Goal: Transaction & Acquisition: Purchase product/service

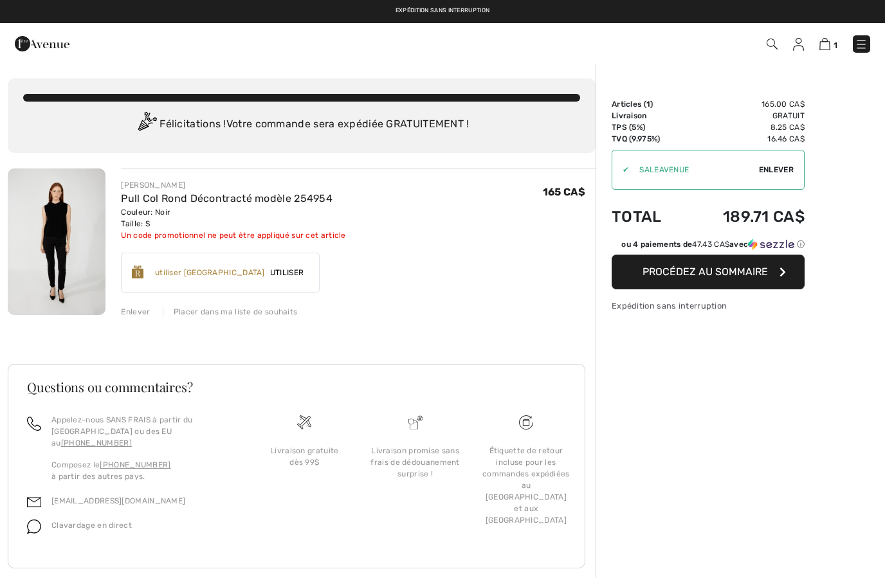
click at [779, 174] on span "Enlever" at bounding box center [776, 170] width 35 height 12
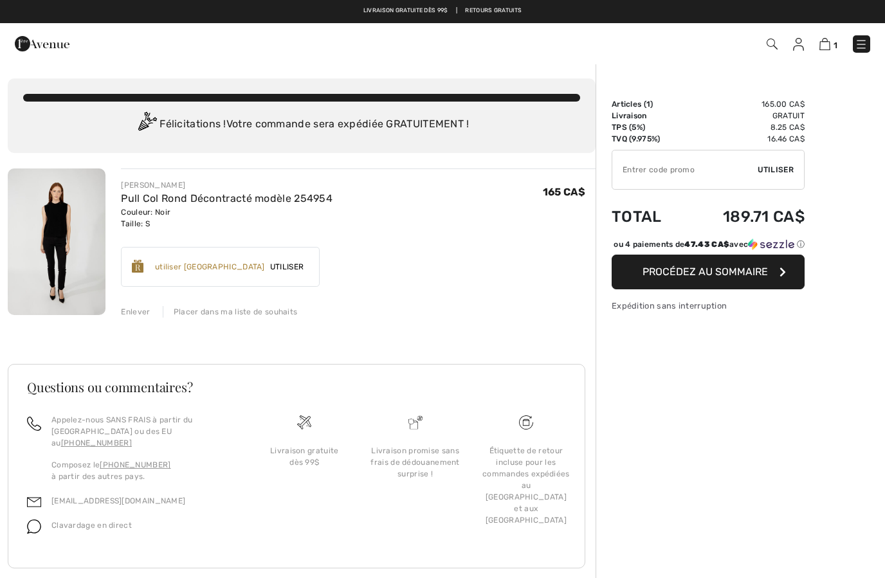
click at [705, 167] on input "TEXT" at bounding box center [685, 170] width 145 height 39
type input "GC005069645"
click at [784, 178] on div "✔ Utiliser Enlever" at bounding box center [708, 170] width 193 height 40
click at [783, 178] on div "✔ Utiliser Enlever" at bounding box center [708, 170] width 193 height 40
click at [785, 171] on span "Utiliser" at bounding box center [776, 170] width 36 height 12
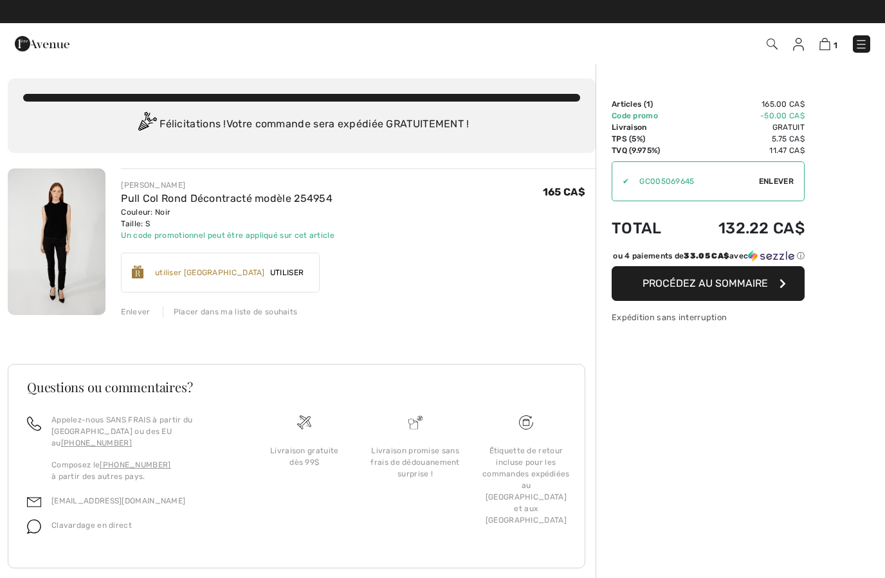
click at [712, 301] on button "Procédez au sommaire" at bounding box center [708, 283] width 193 height 35
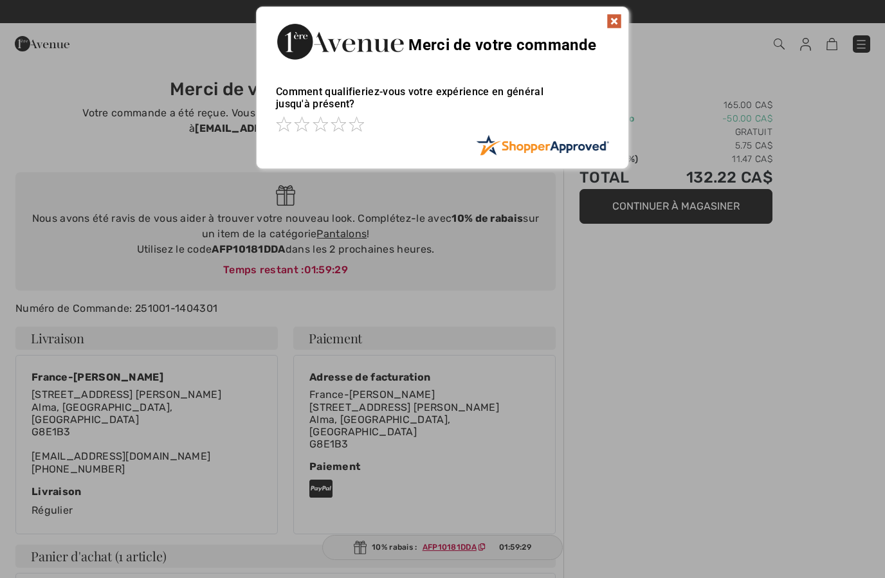
click at [613, 24] on img at bounding box center [614, 21] width 15 height 15
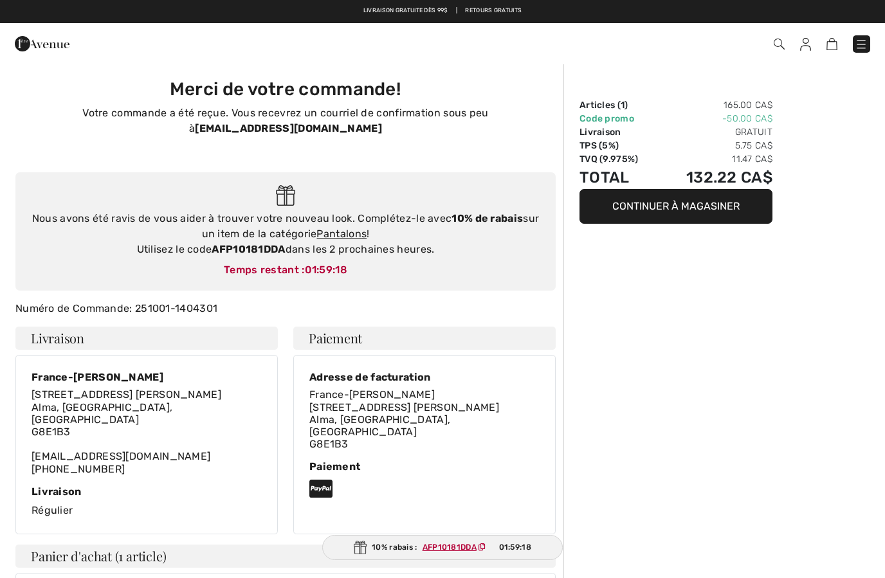
click at [55, 52] on img at bounding box center [42, 44] width 55 height 26
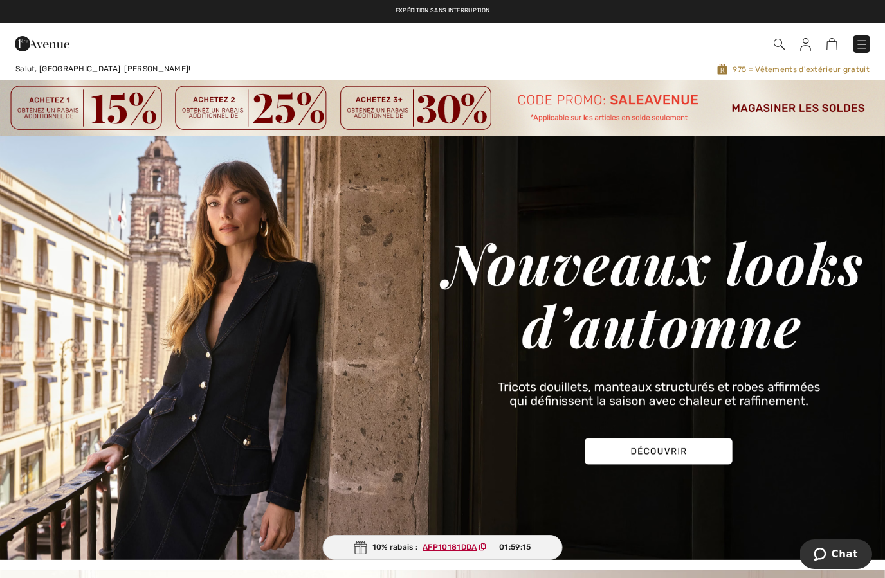
click at [866, 46] on img at bounding box center [862, 44] width 13 height 13
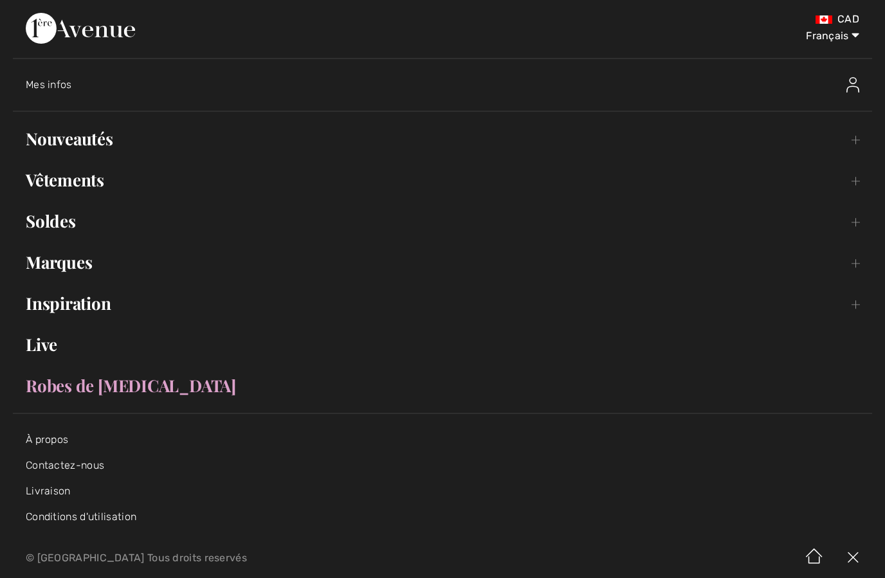
click at [840, 142] on link "Nouveautés Toggle submenu" at bounding box center [443, 139] width 860 height 28
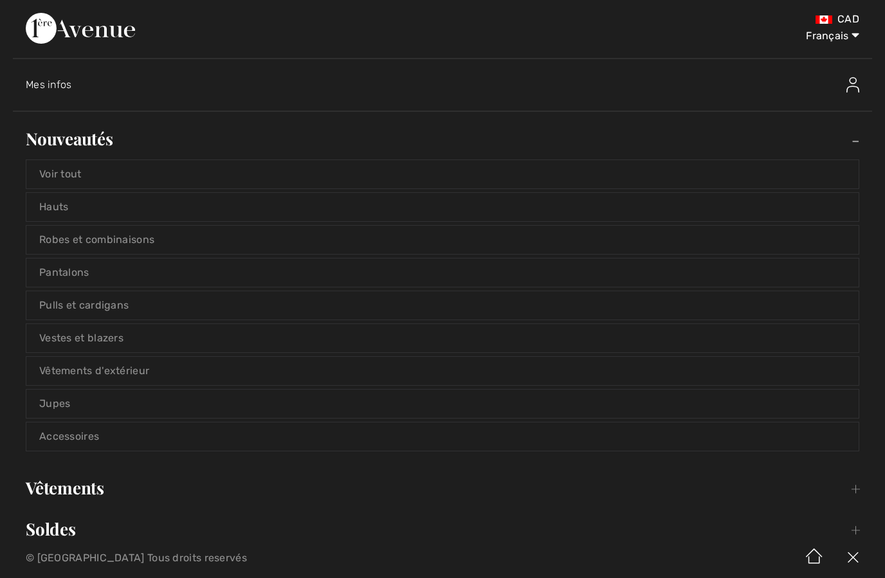
click at [329, 177] on link "Voir tout" at bounding box center [442, 174] width 833 height 28
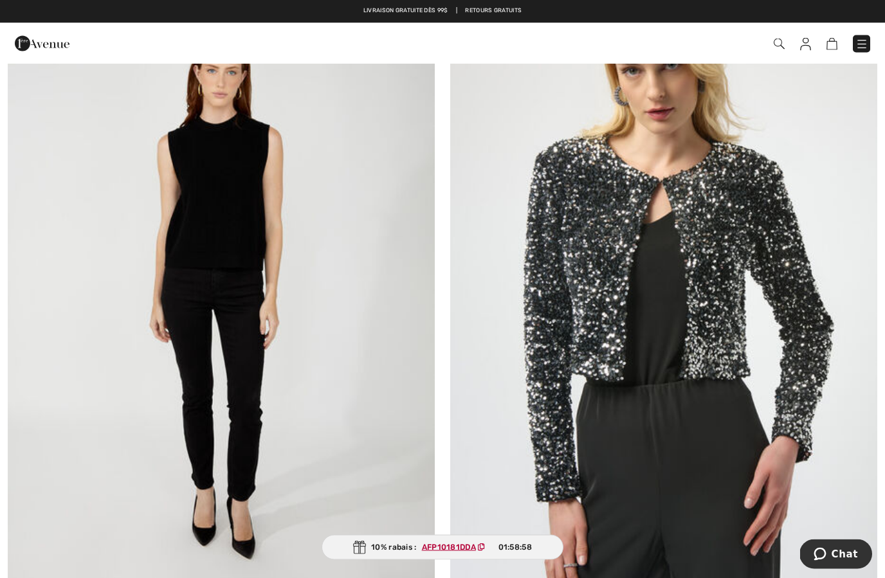
scroll to position [279, 0]
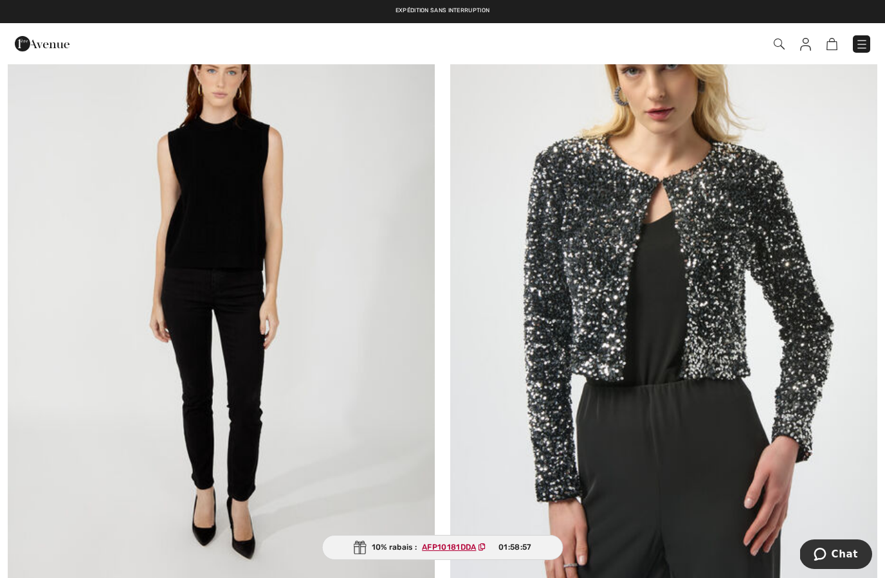
click at [272, 425] on img at bounding box center [221, 290] width 427 height 641
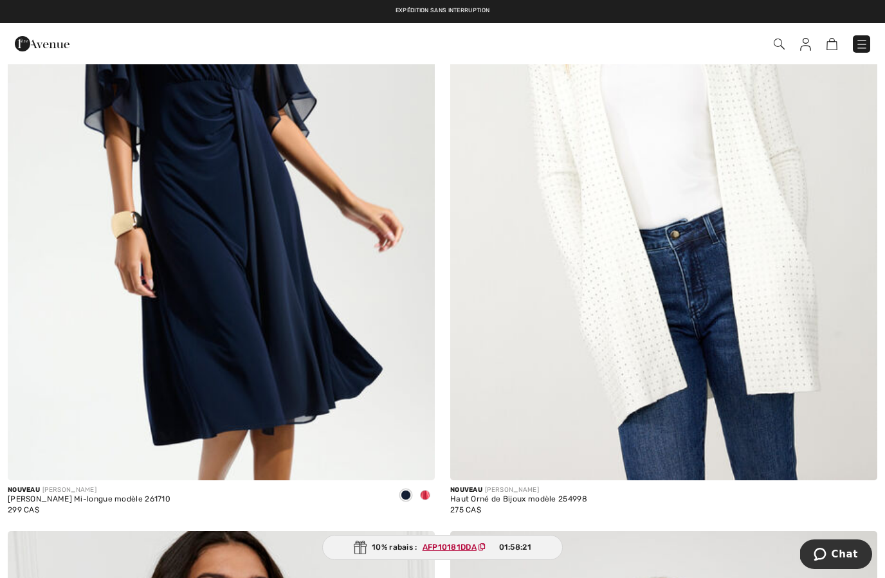
scroll to position [5385, 0]
click at [800, 369] on img at bounding box center [663, 160] width 427 height 641
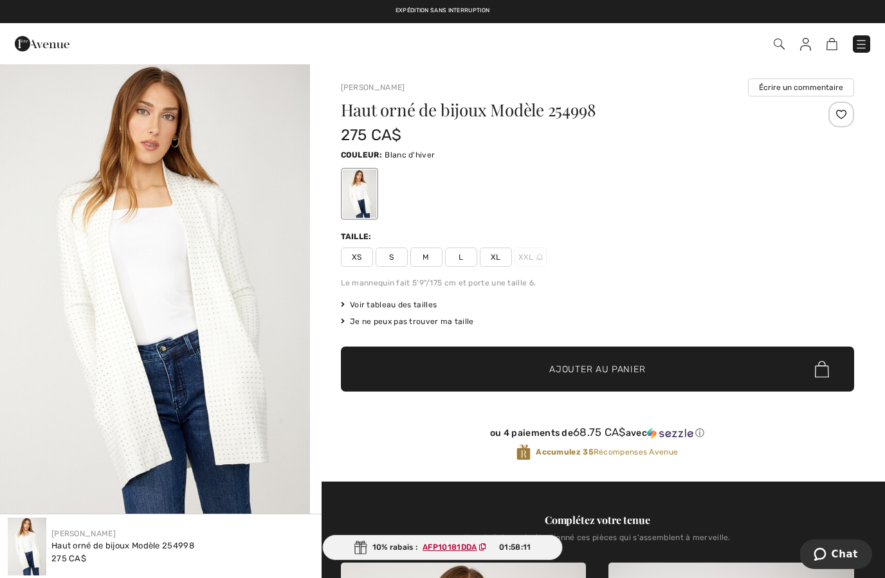
click at [400, 255] on span "S" at bounding box center [392, 257] width 32 height 19
click at [591, 365] on span "Ajouter au panier" at bounding box center [598, 370] width 96 height 14
click at [831, 44] on img at bounding box center [825, 44] width 11 height 12
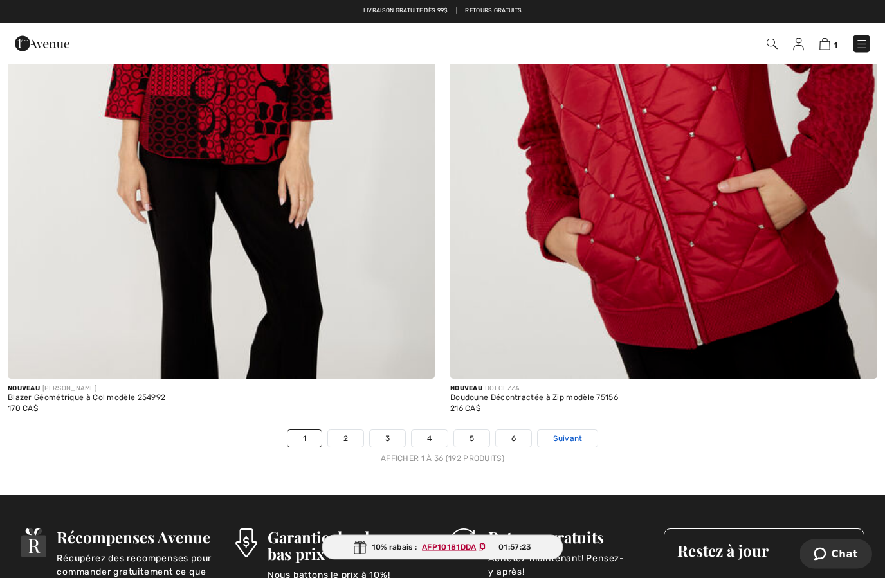
scroll to position [12573, 0]
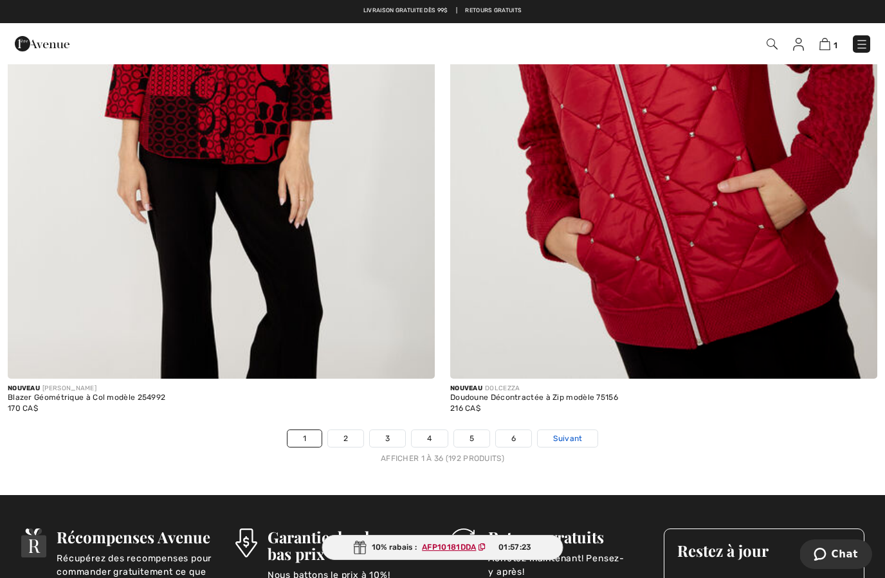
click at [587, 430] on link "Suivant" at bounding box center [568, 438] width 60 height 17
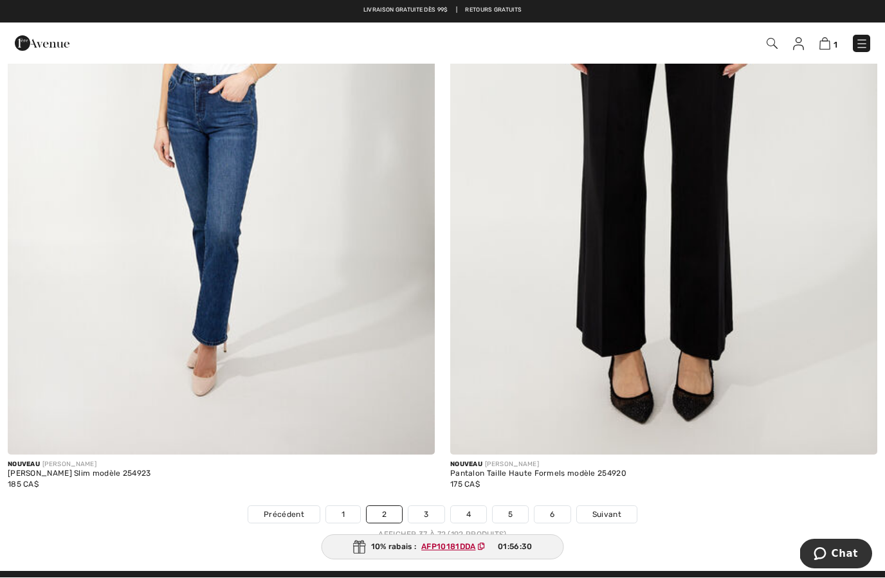
scroll to position [12492, 0]
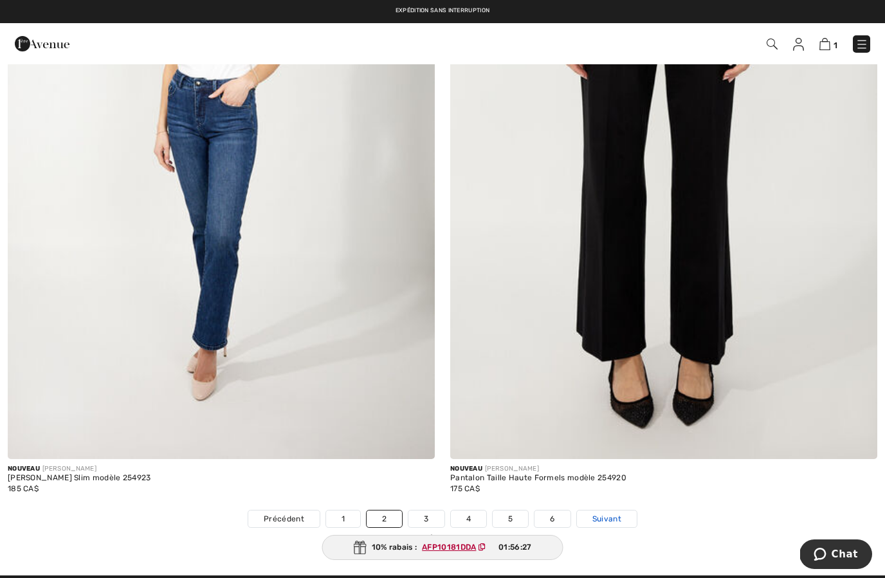
click at [618, 513] on span "Suivant" at bounding box center [607, 519] width 29 height 12
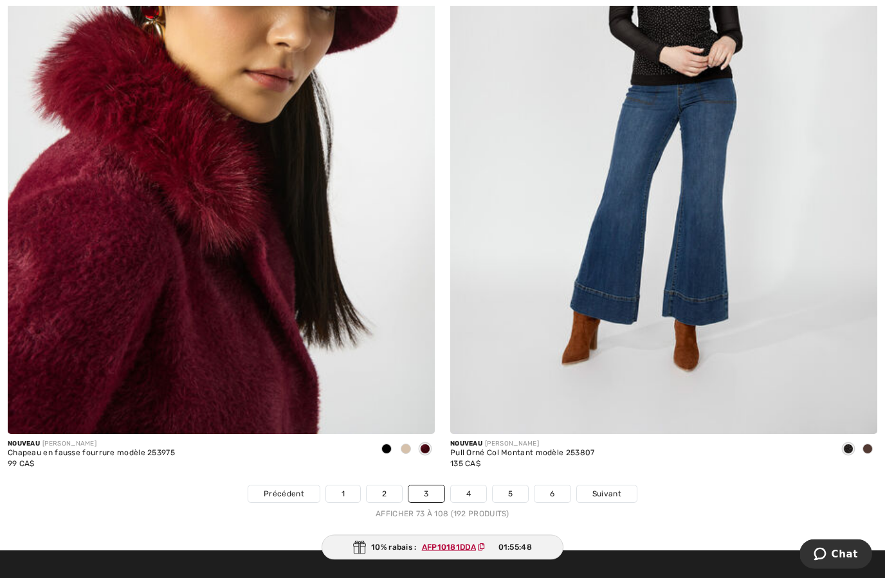
scroll to position [12517, 0]
click at [618, 488] on span "Suivant" at bounding box center [607, 494] width 29 height 12
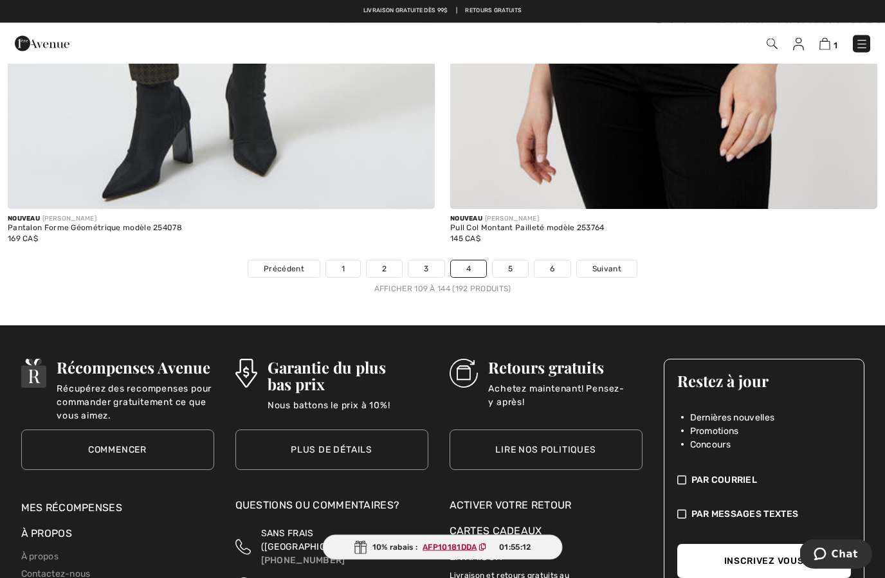
scroll to position [12735, 0]
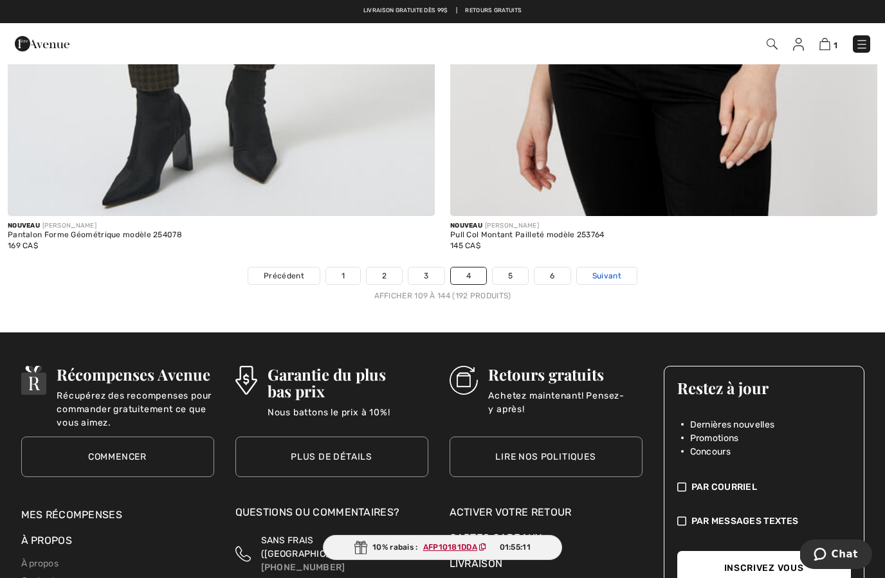
click at [616, 270] on span "Suivant" at bounding box center [607, 276] width 29 height 12
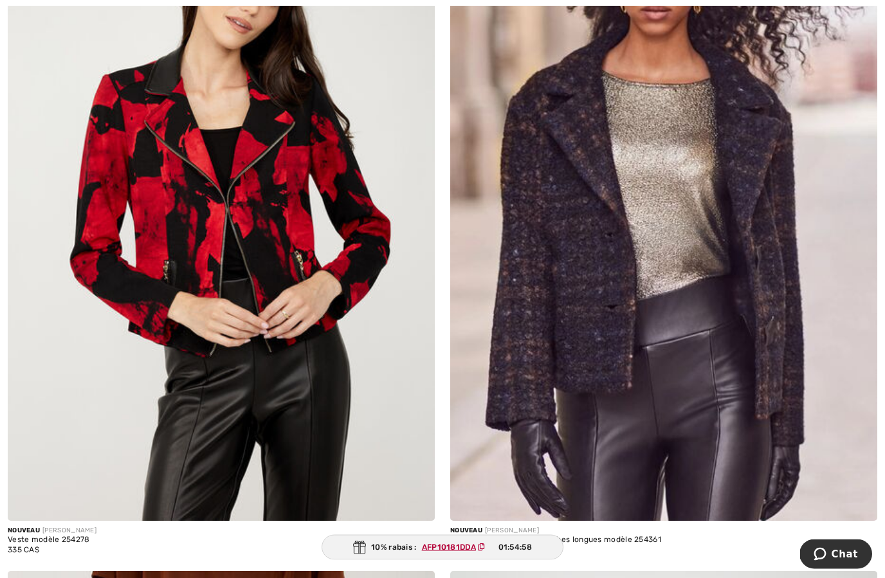
scroll to position [4660, 0]
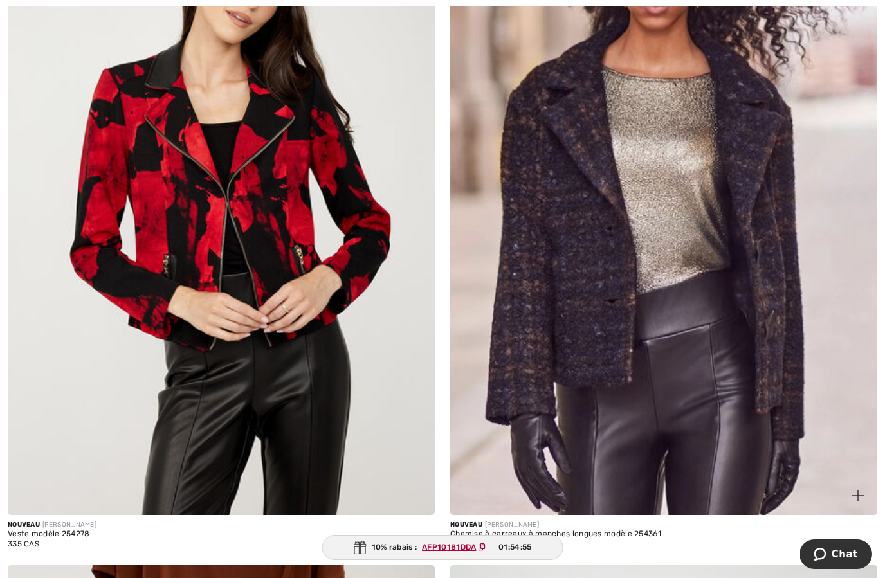
click at [782, 359] on img at bounding box center [663, 195] width 427 height 641
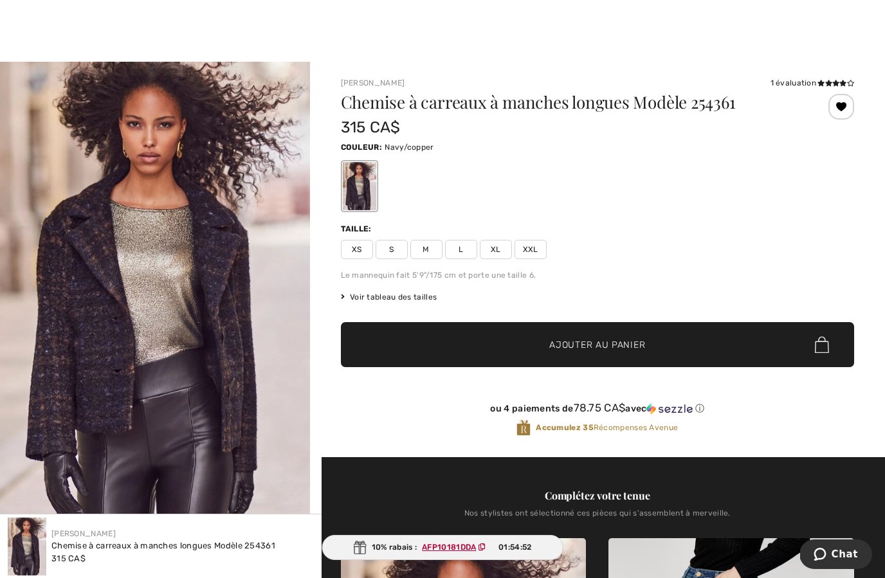
scroll to position [2, 0]
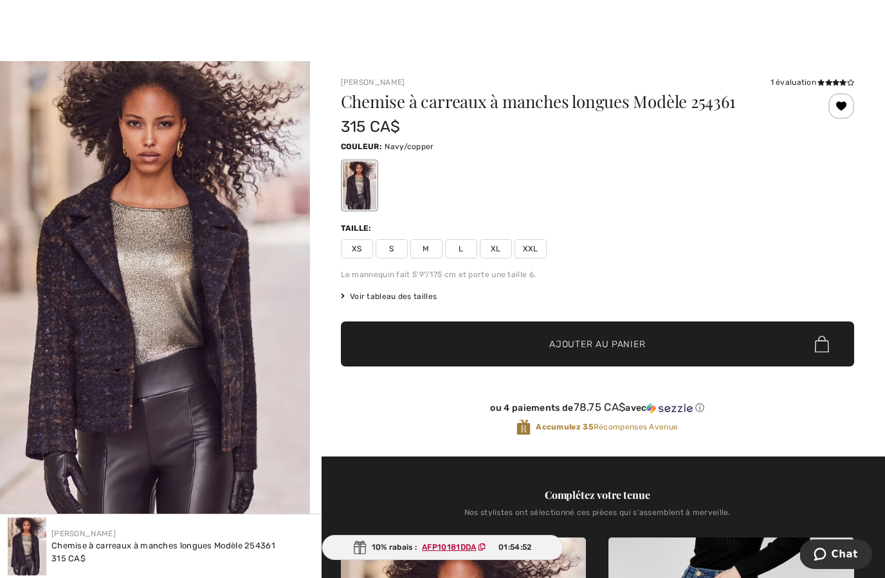
click at [397, 250] on span "S" at bounding box center [392, 248] width 32 height 19
click at [517, 351] on span "✔ Ajouté au panier Ajouter au panier" at bounding box center [597, 344] width 513 height 45
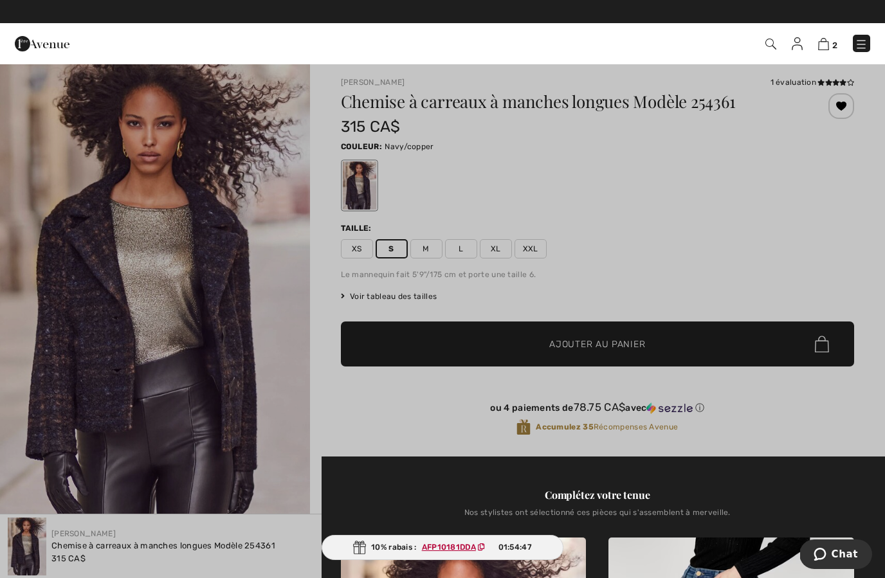
click at [827, 414] on div at bounding box center [442, 289] width 885 height 578
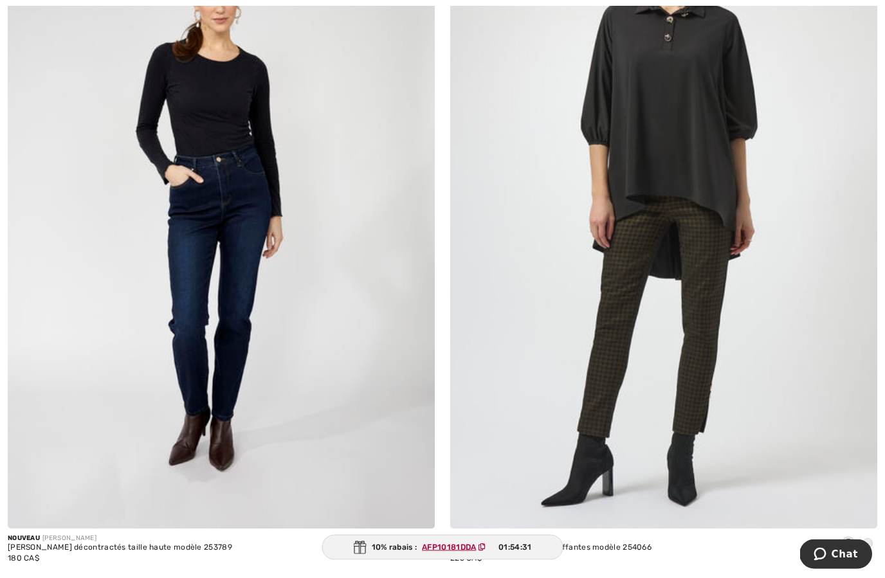
scroll to position [11732, 0]
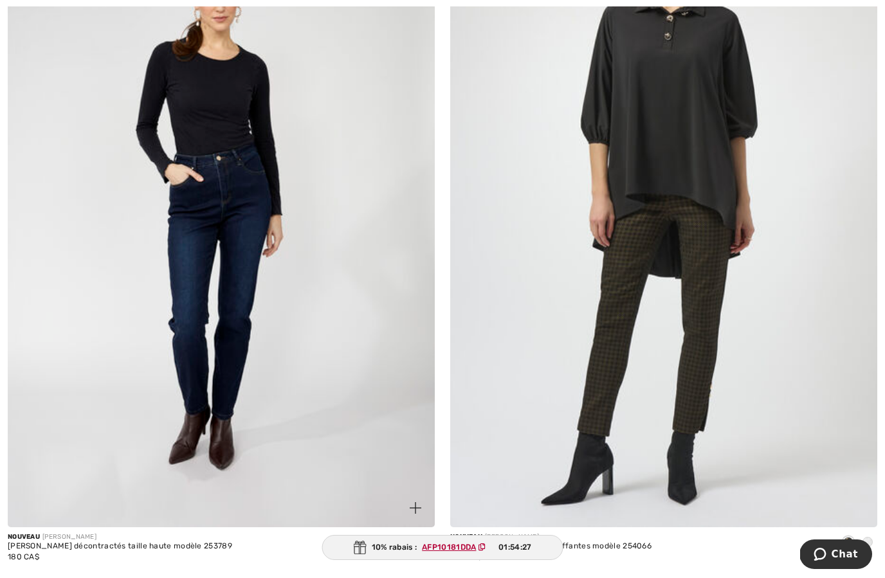
click at [235, 200] on img at bounding box center [221, 207] width 427 height 641
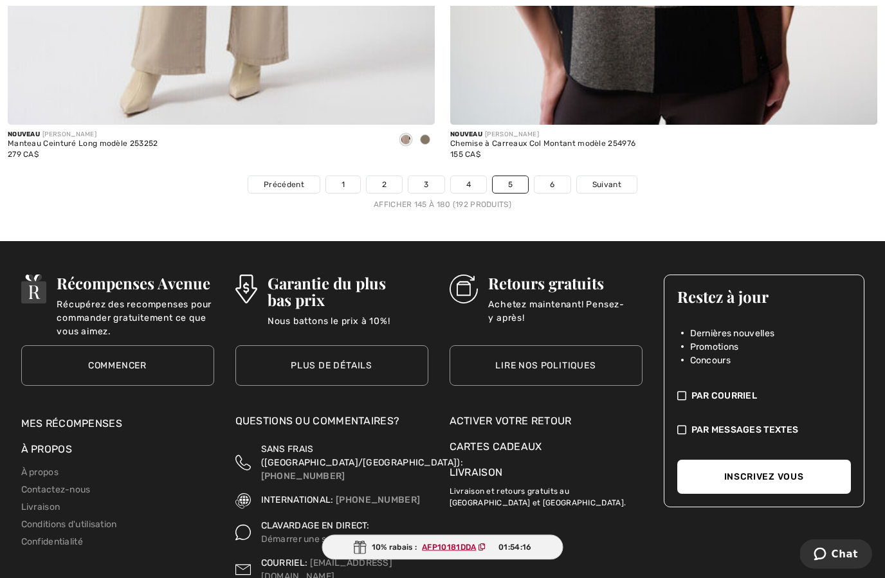
scroll to position [12906, 0]
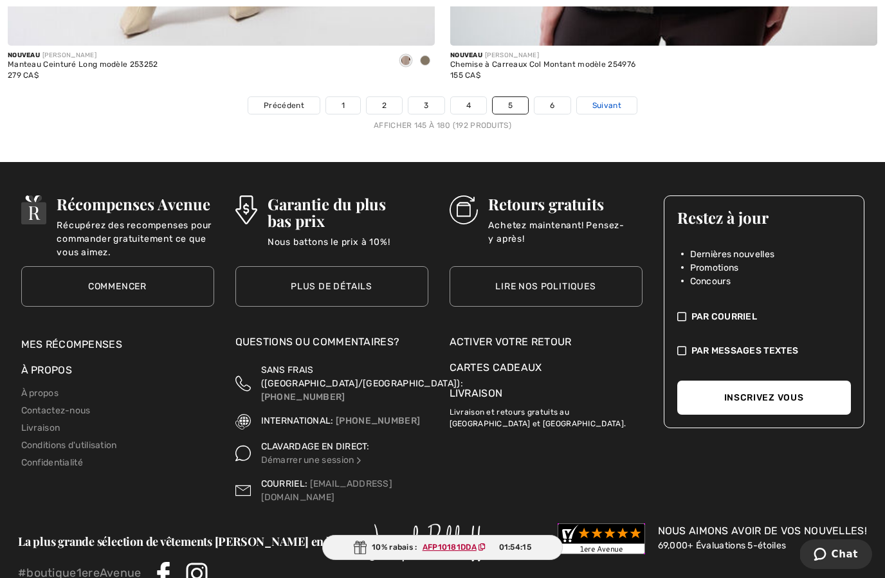
click at [611, 104] on link "Suivant" at bounding box center [607, 105] width 60 height 17
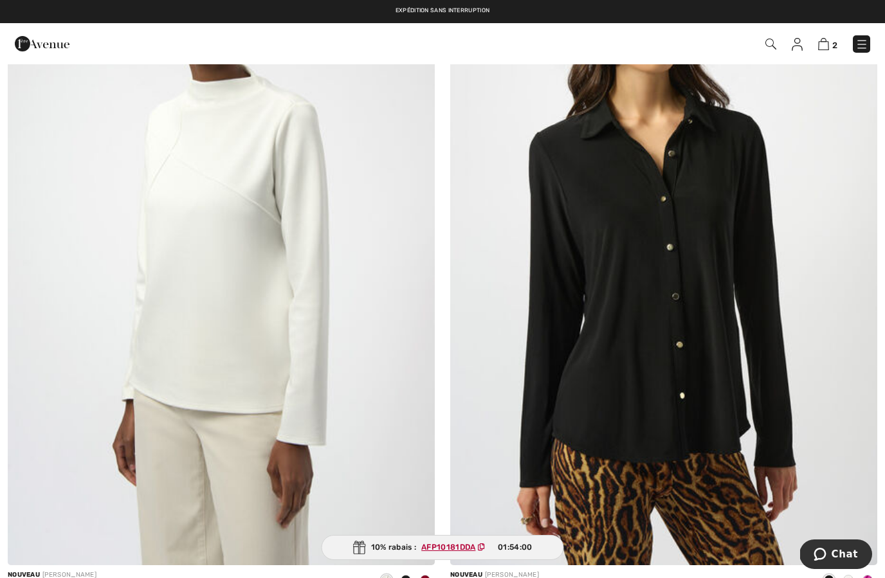
scroll to position [2389, 0]
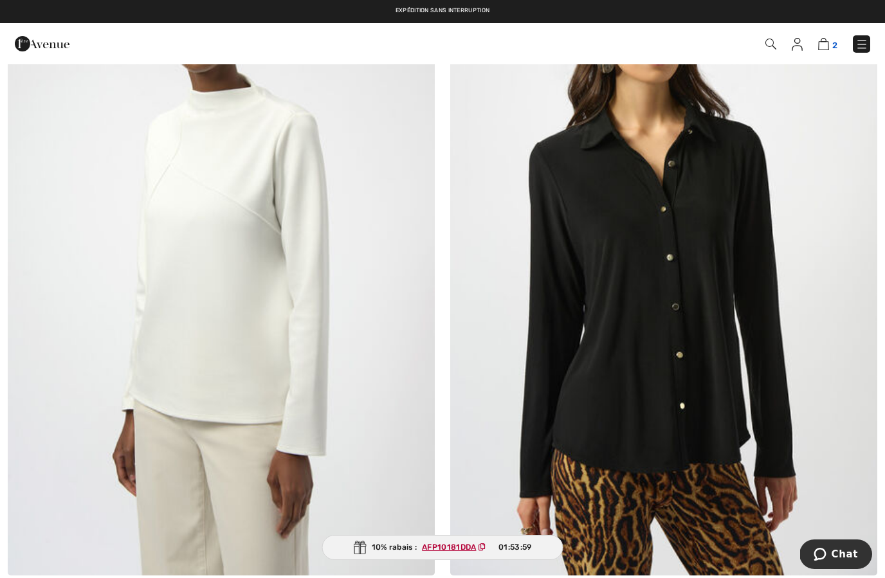
click at [827, 46] on img at bounding box center [823, 44] width 11 height 12
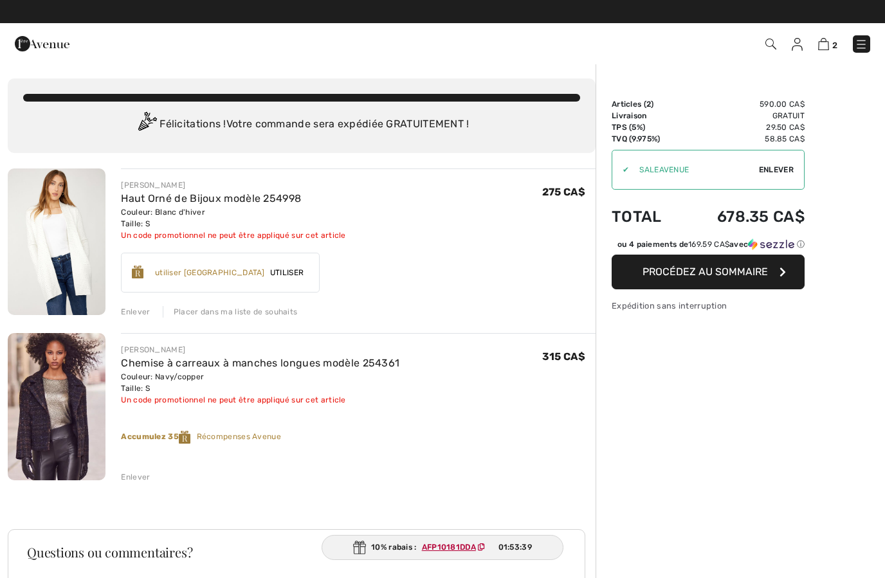
click at [867, 44] on img at bounding box center [861, 44] width 13 height 13
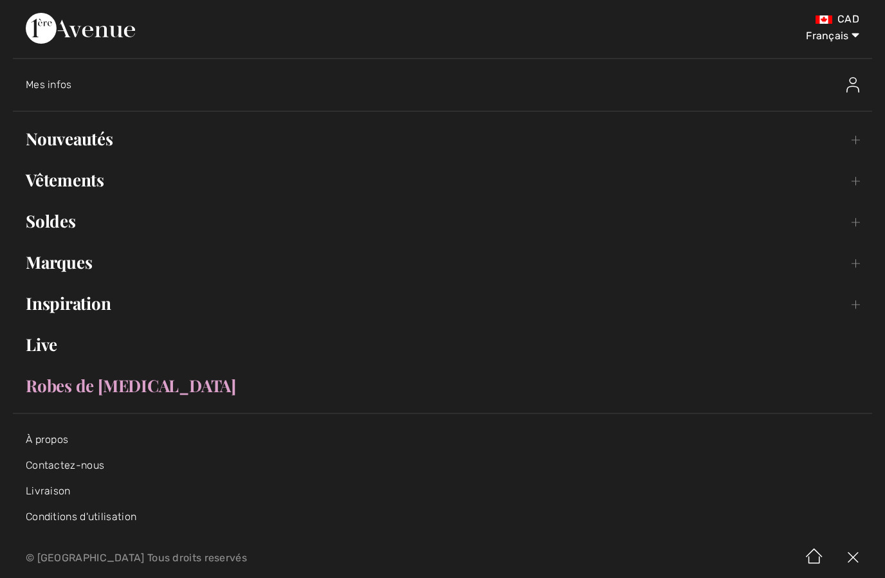
click at [858, 270] on link "Marques Open submenu" at bounding box center [443, 262] width 860 height 28
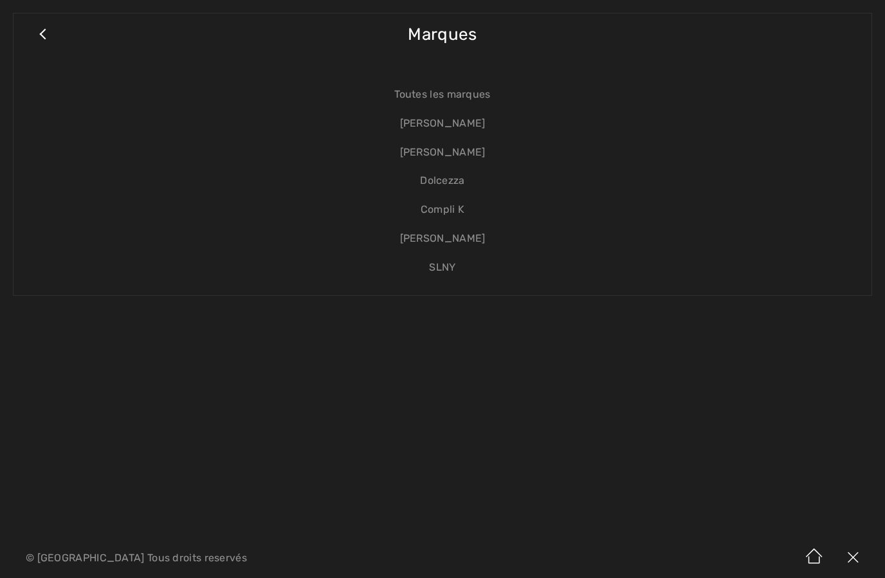
click at [456, 183] on link "Dolcezza" at bounding box center [442, 181] width 833 height 29
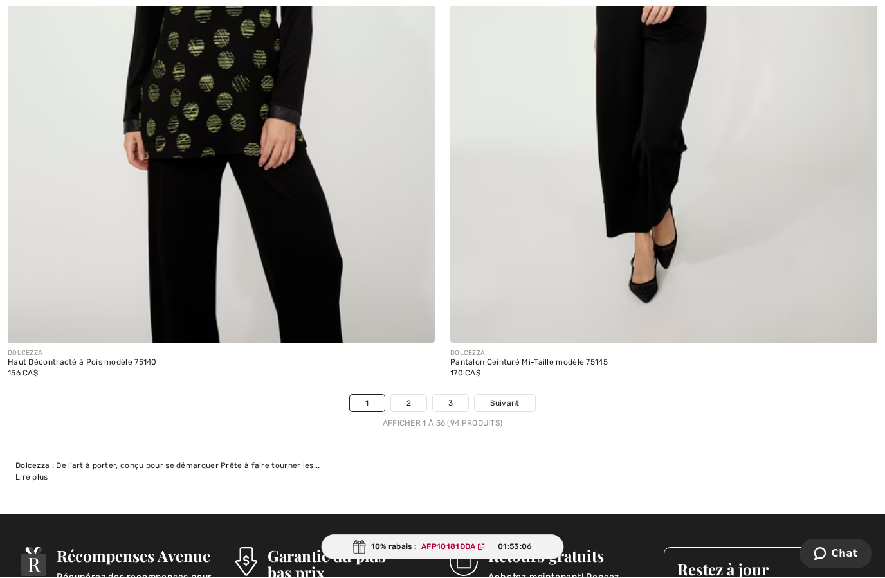
scroll to position [12833, 0]
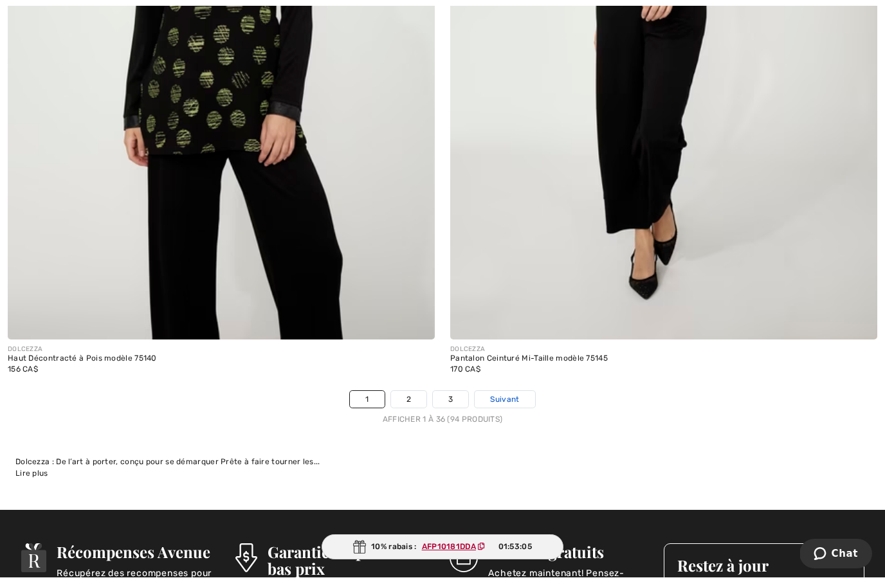
click at [517, 394] on span "Suivant" at bounding box center [504, 400] width 29 height 12
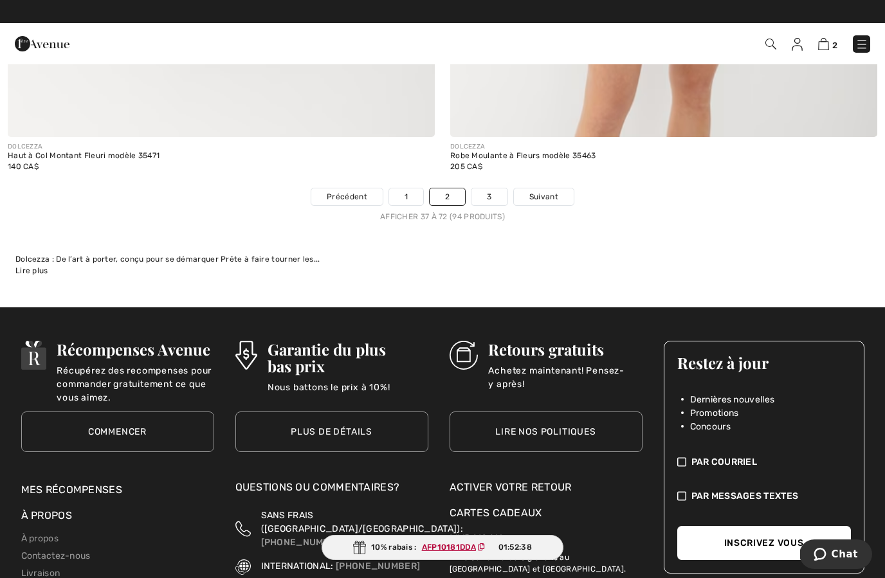
scroll to position [12903, 0]
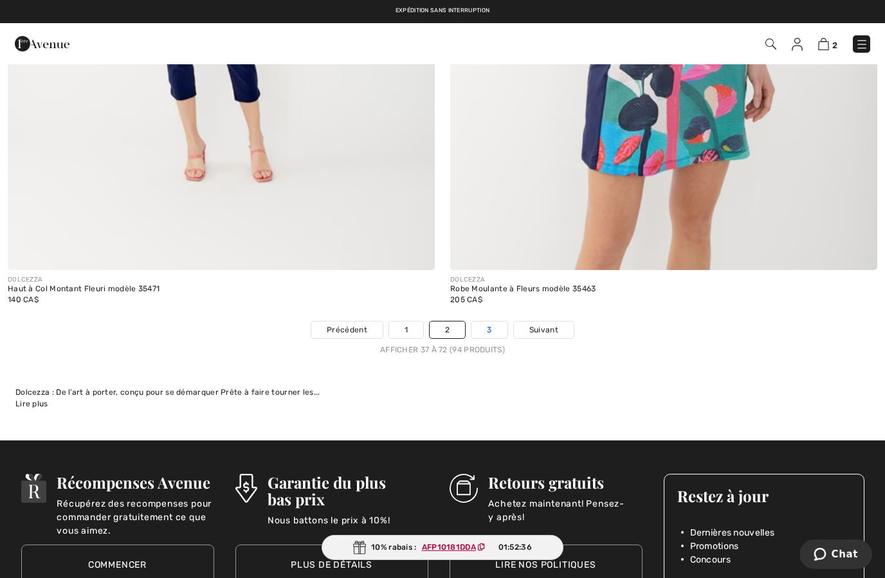
click at [493, 322] on link "3" at bounding box center [489, 330] width 35 height 17
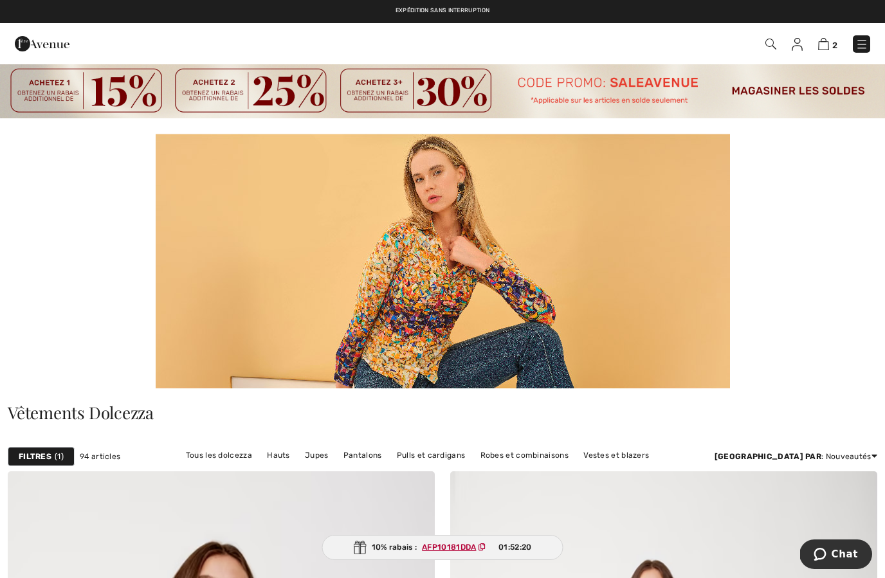
click at [803, 49] on img at bounding box center [797, 44] width 11 height 13
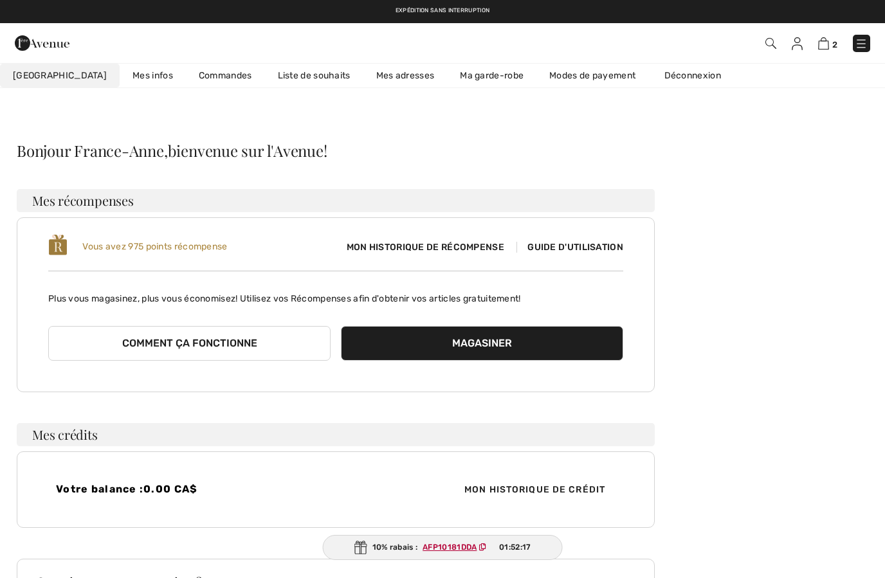
click at [196, 85] on link "Commandes" at bounding box center [225, 76] width 79 height 24
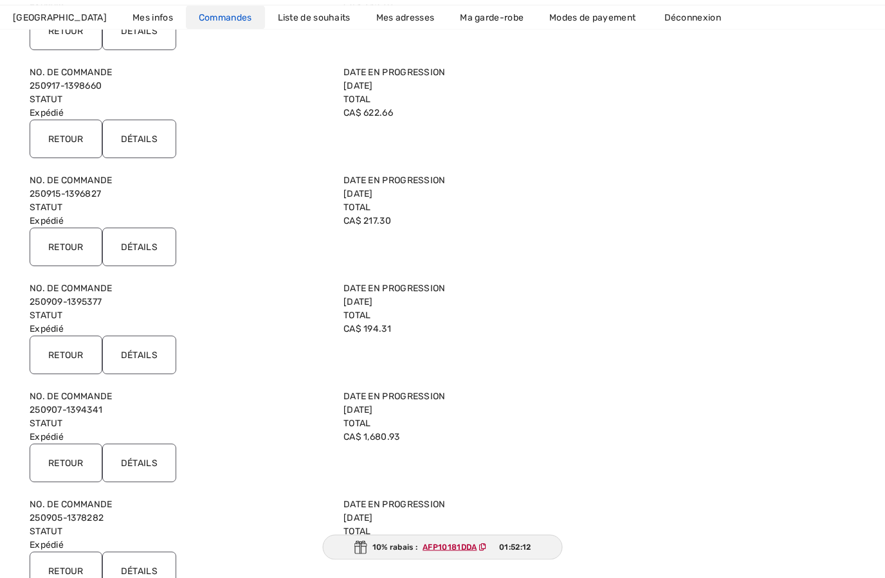
scroll to position [556, 0]
click at [154, 464] on input "Détails" at bounding box center [139, 463] width 74 height 39
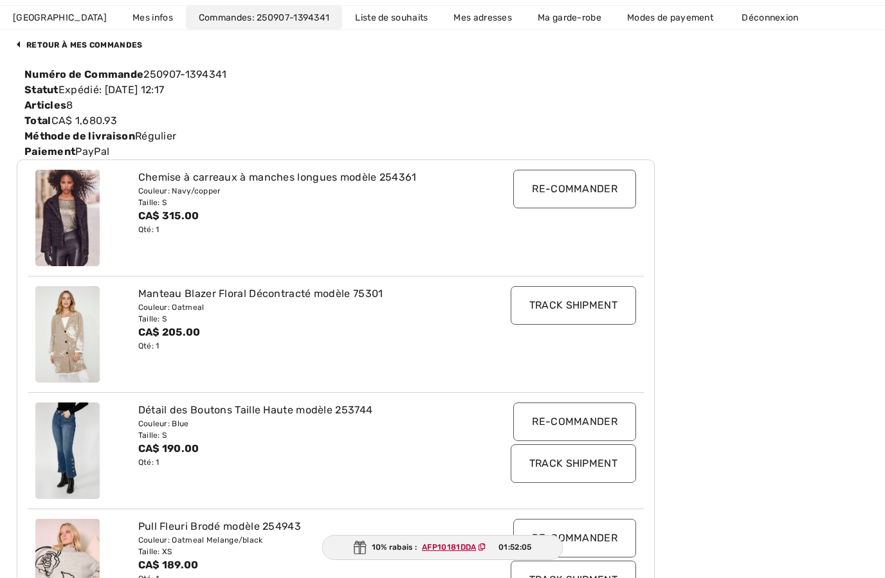
scroll to position [131, 0]
click at [246, 300] on div "Manteau Blazer Floral Décontracté modèle 75301" at bounding box center [310, 293] width 344 height 15
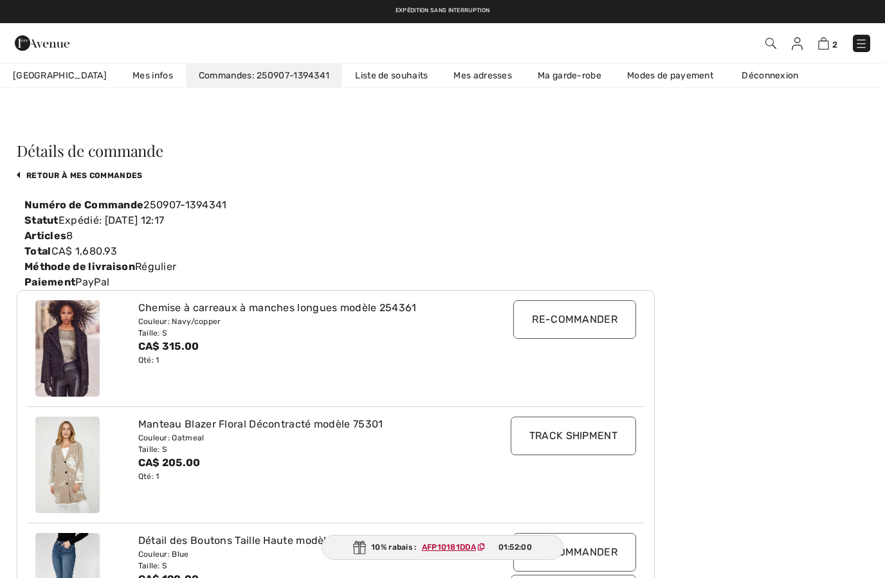
click at [768, 49] on img at bounding box center [771, 43] width 11 height 11
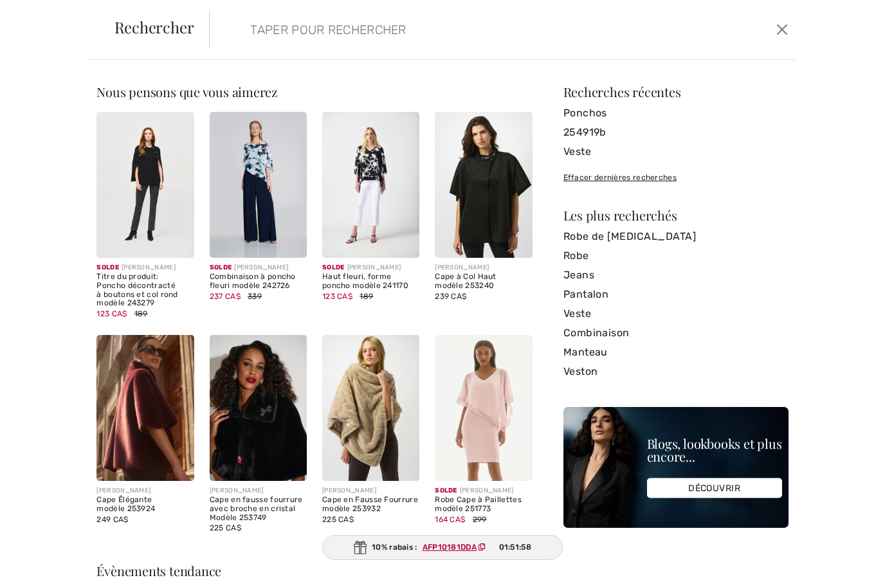
click at [412, 27] on input "search" at bounding box center [440, 29] width 399 height 39
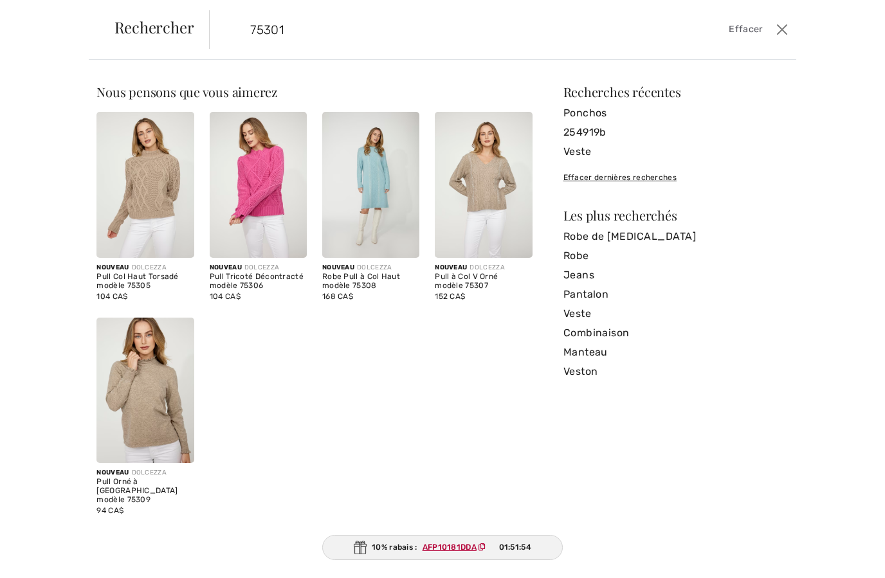
type input "75301"
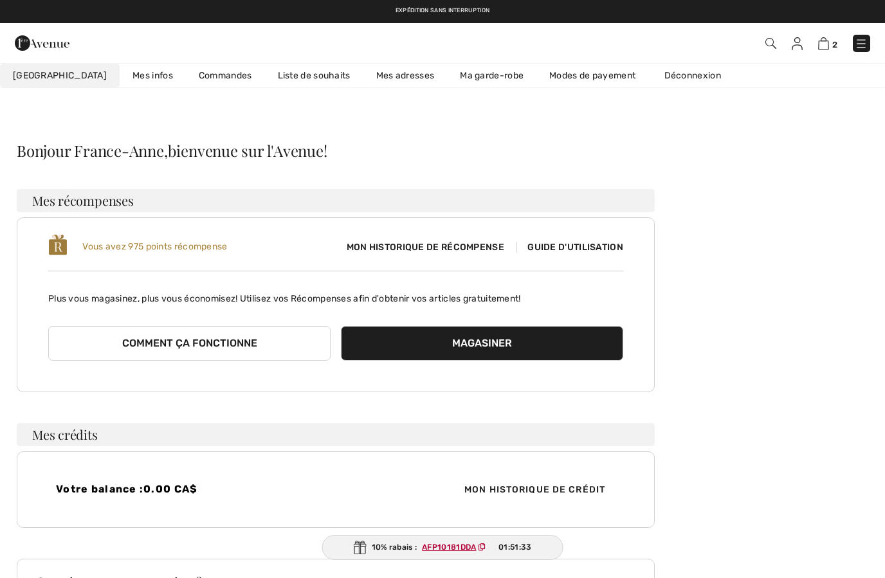
click at [768, 44] on img at bounding box center [771, 43] width 11 height 11
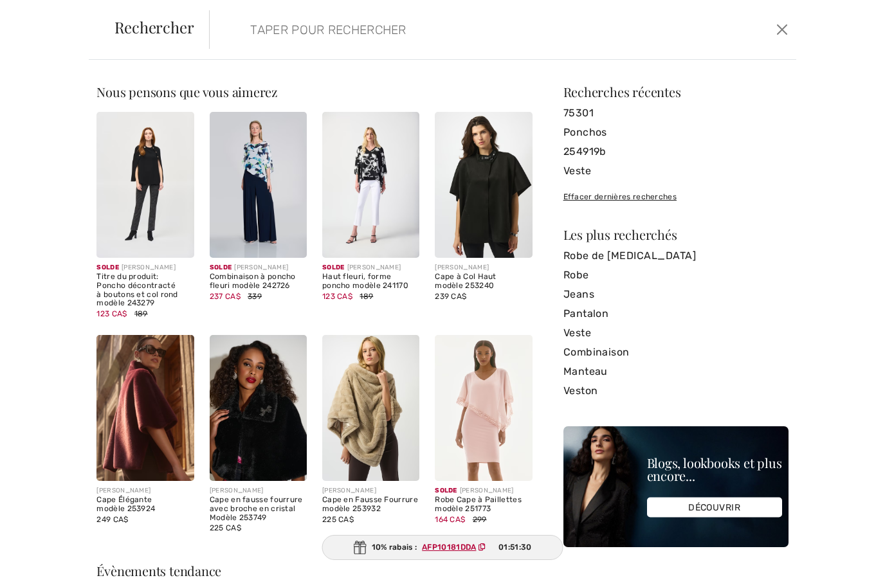
click at [358, 32] on input "search" at bounding box center [440, 29] width 399 height 39
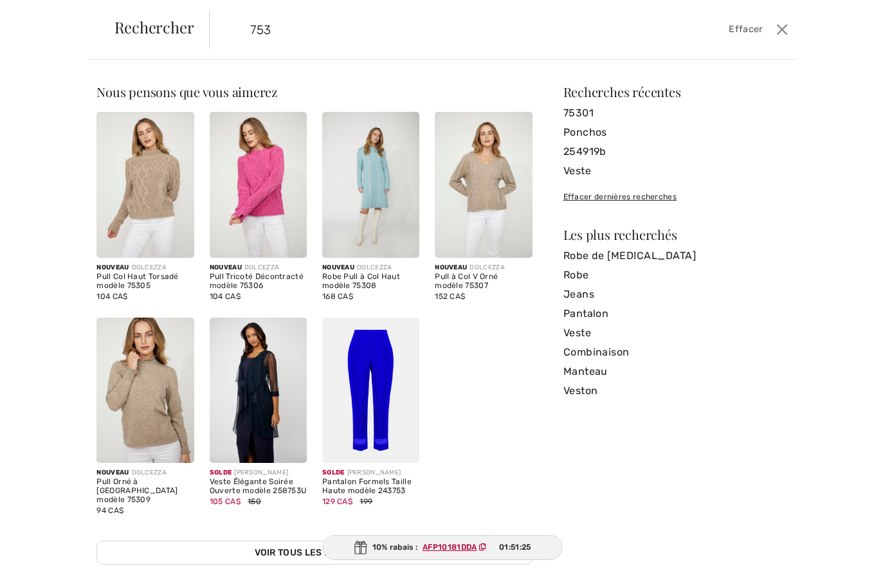
type input "753"
click at [384, 241] on img at bounding box center [370, 185] width 97 height 146
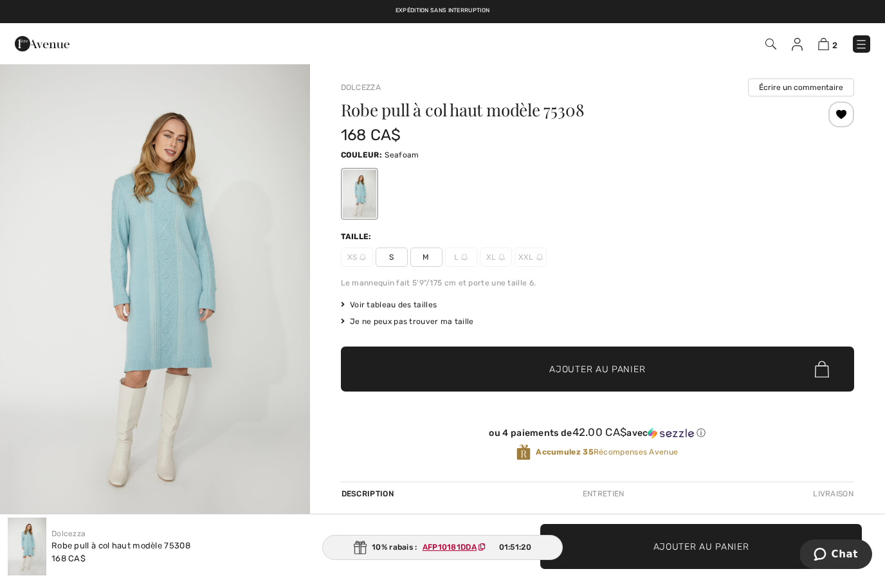
click at [396, 264] on span "S" at bounding box center [392, 257] width 32 height 19
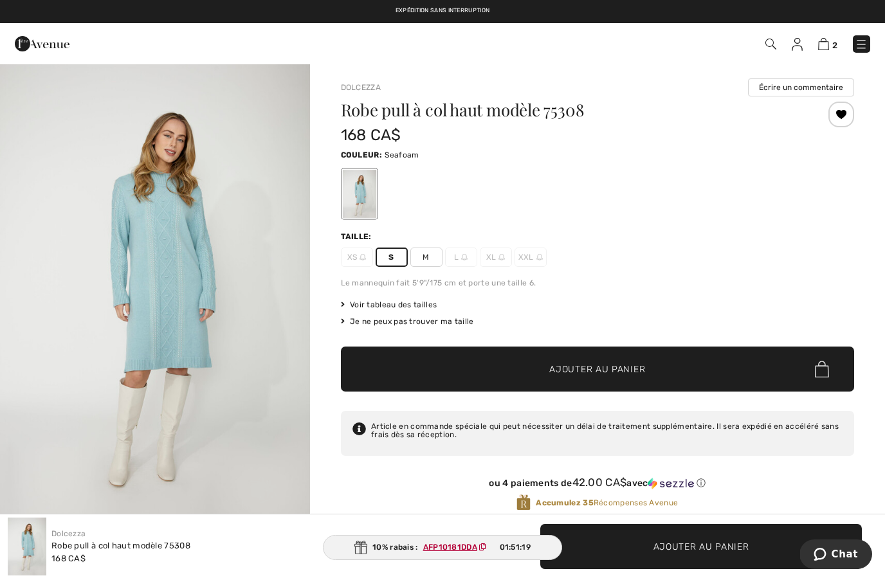
click at [642, 377] on span "✔ Ajouté au panier Ajouter au panier" at bounding box center [597, 369] width 513 height 45
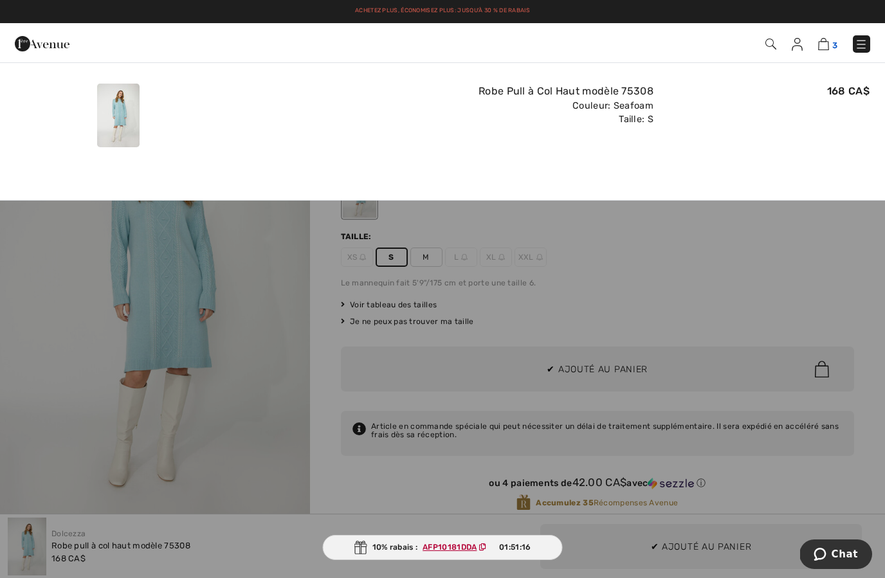
click at [827, 44] on img at bounding box center [823, 44] width 11 height 12
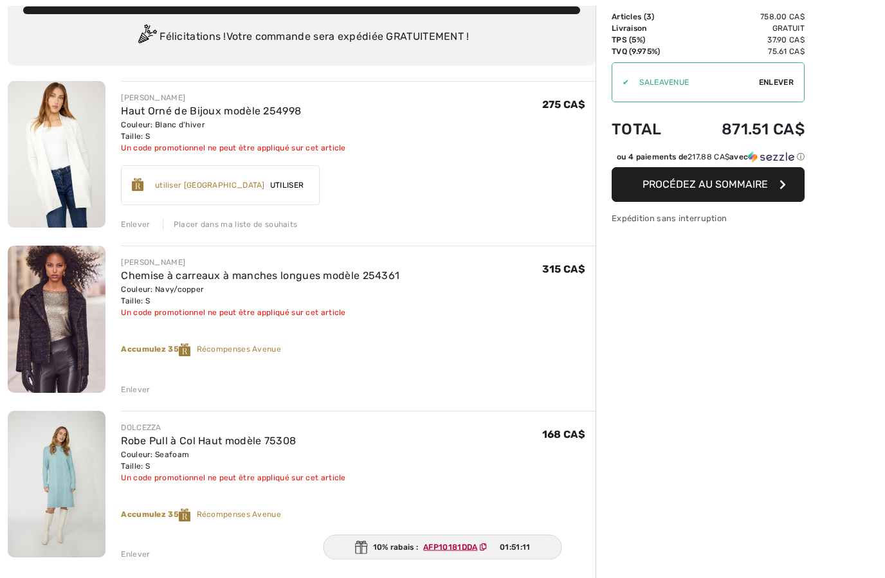
scroll to position [88, 0]
click at [140, 389] on div "Enlever" at bounding box center [135, 390] width 29 height 12
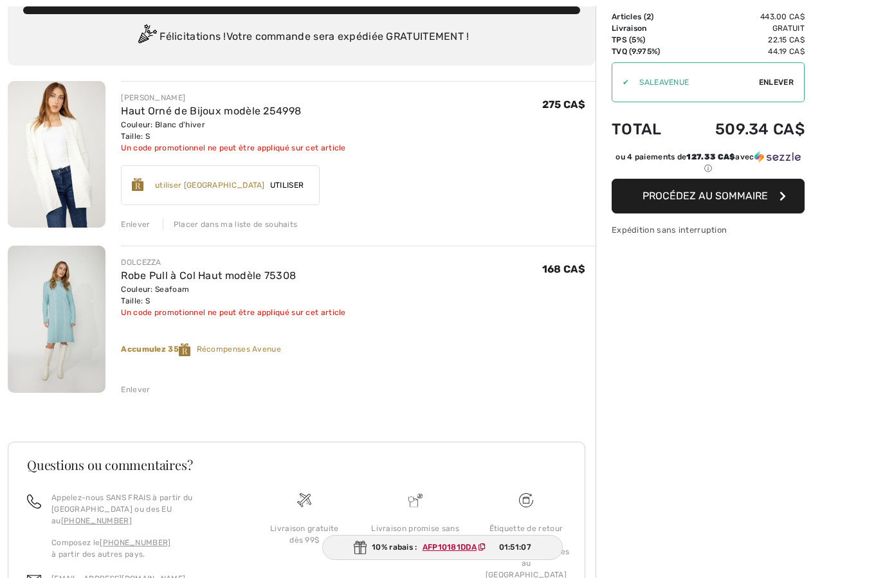
click at [142, 232] on div "FRANK LYMAN Haut Orné de Bijoux modèle 254998 Couleur: Blanc d'hiver Taille: S …" at bounding box center [302, 380] width 588 height 598
click at [137, 221] on div "Enlever" at bounding box center [135, 225] width 29 height 12
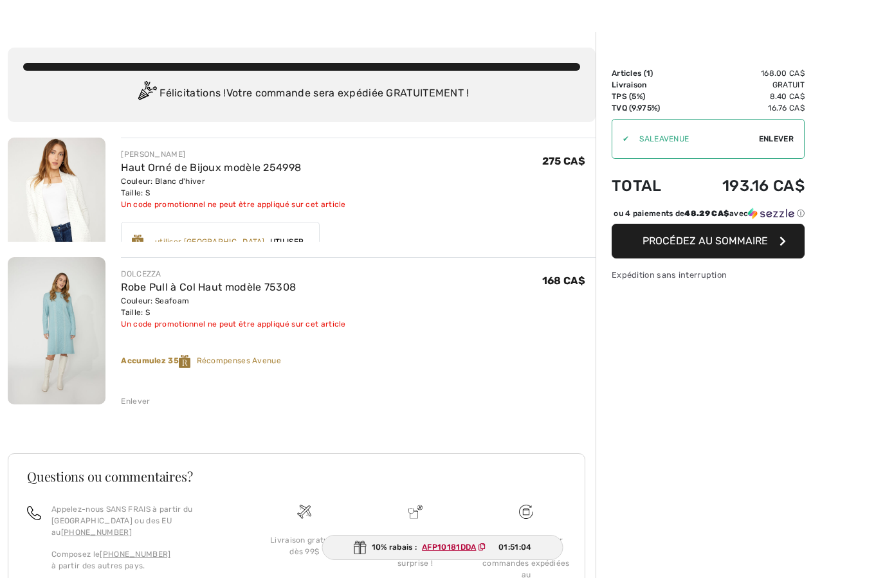
scroll to position [44, 0]
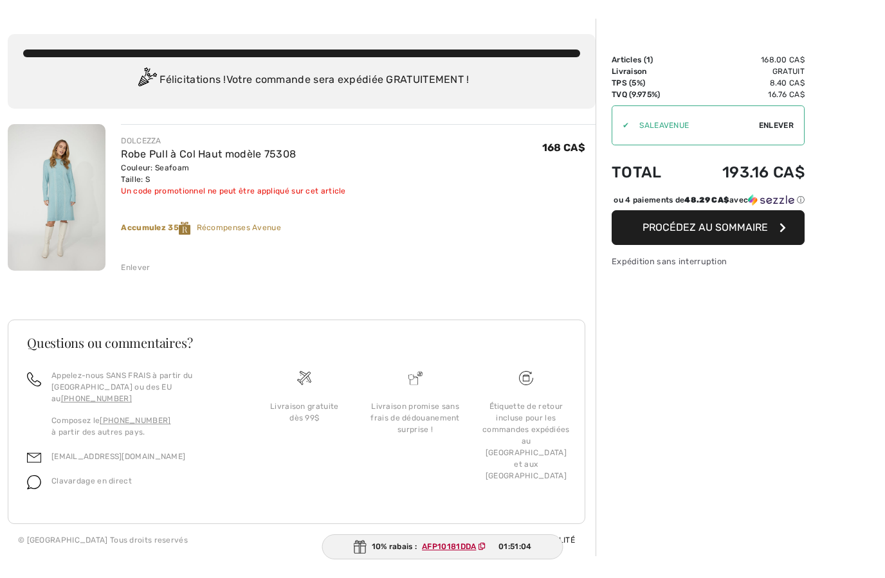
click at [779, 122] on span "Enlever" at bounding box center [776, 126] width 35 height 12
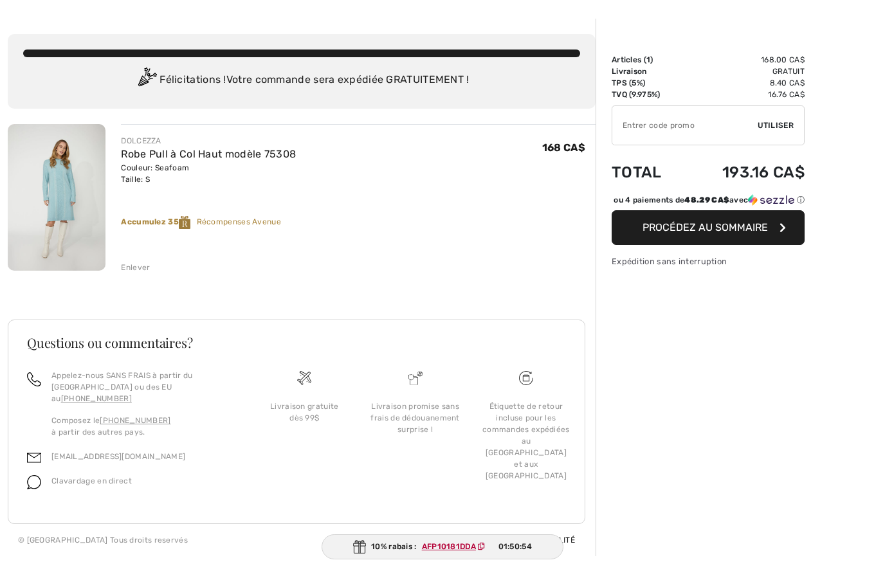
click at [685, 120] on input "TEXT" at bounding box center [685, 126] width 145 height 39
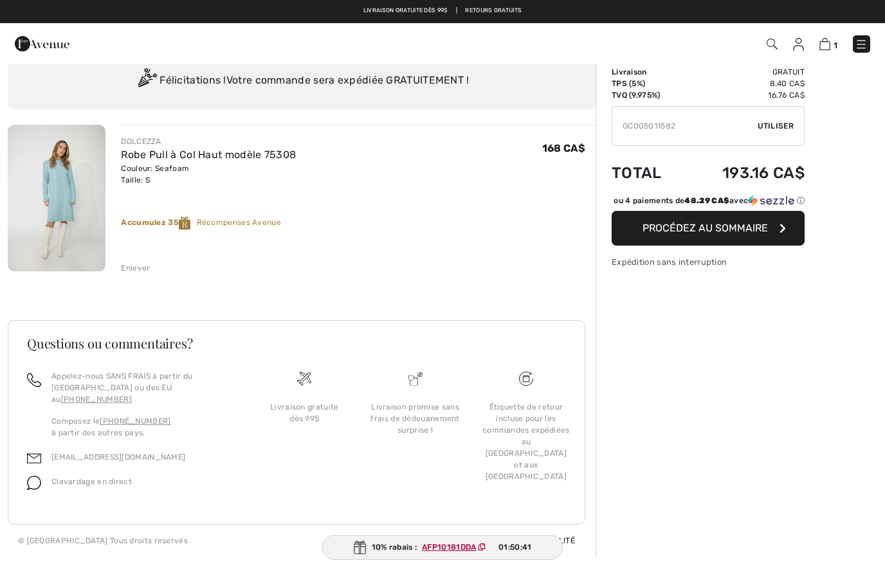
type input "GC005011582"
click at [776, 127] on span "Utiliser" at bounding box center [776, 126] width 36 height 12
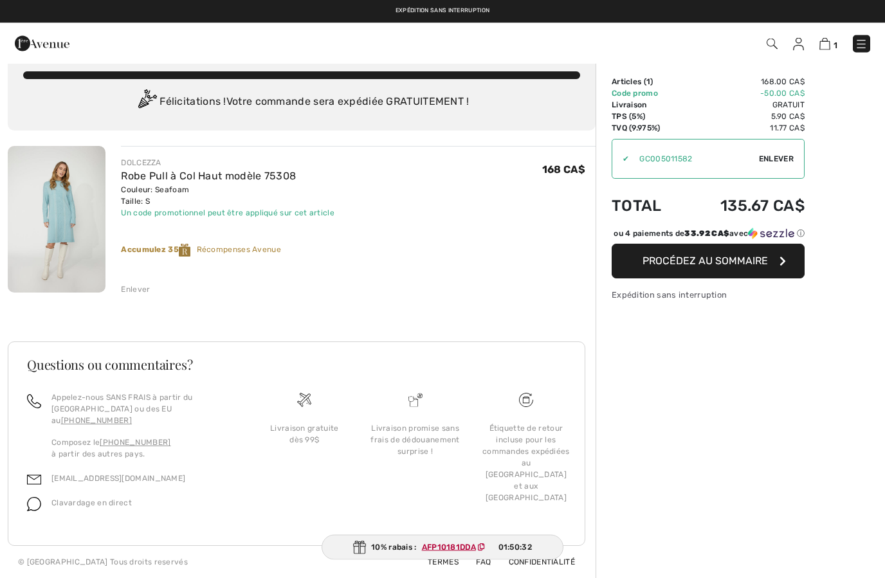
scroll to position [0, 0]
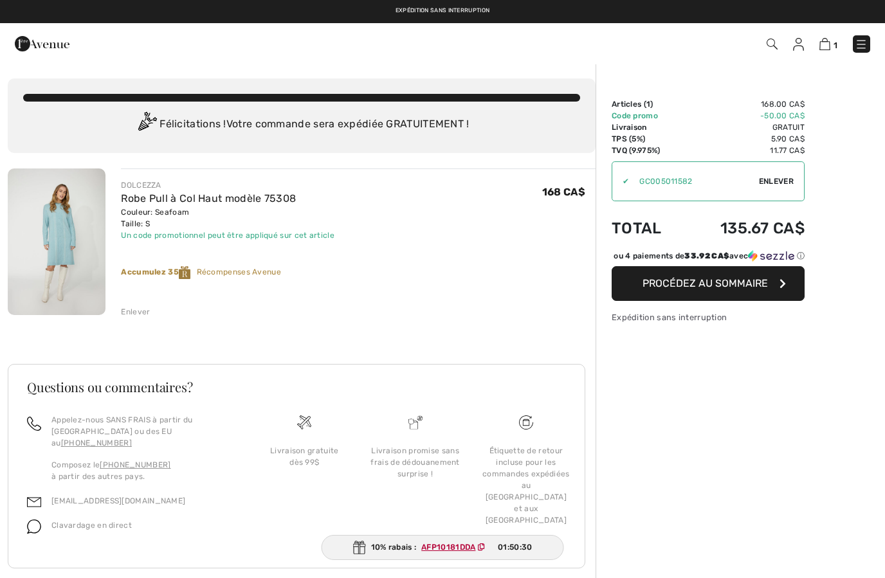
click at [729, 290] on span "Procédez au sommaire" at bounding box center [705, 283] width 125 height 12
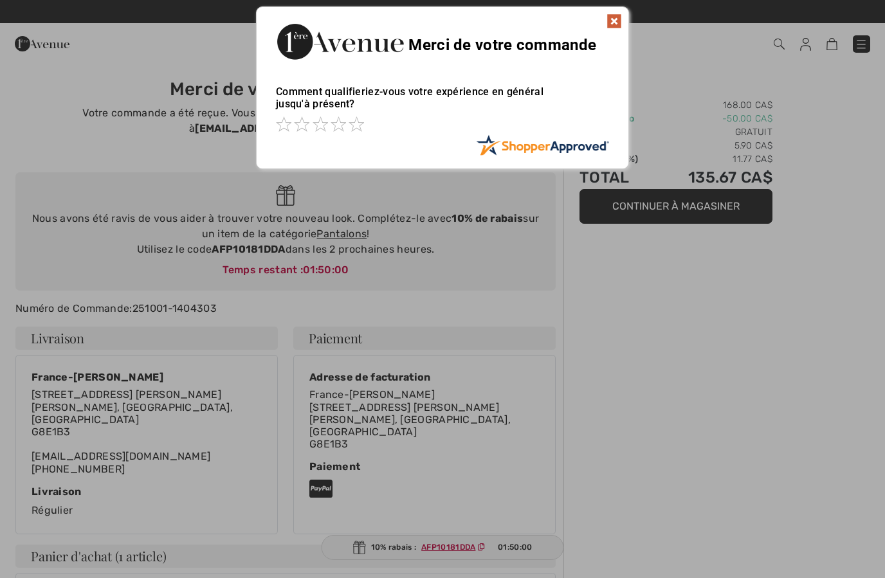
click at [618, 17] on img at bounding box center [614, 21] width 15 height 15
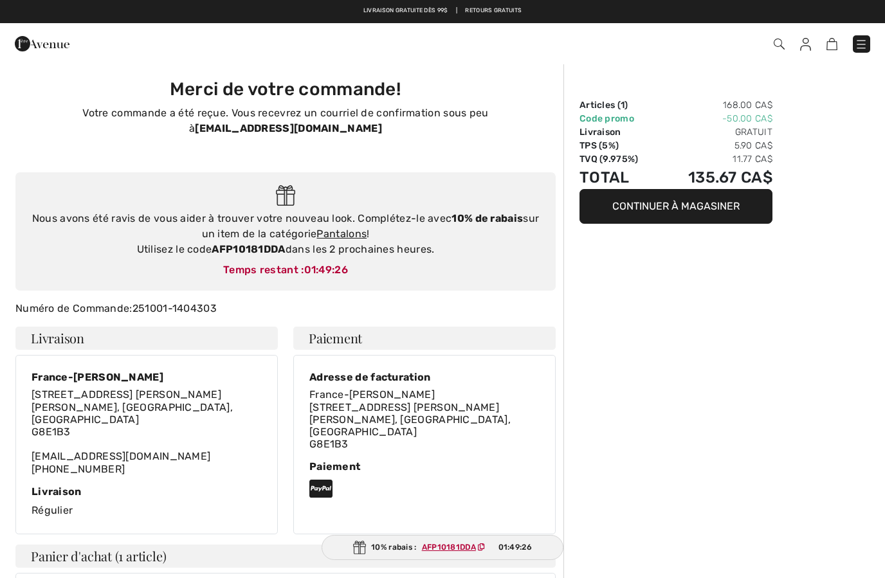
click at [42, 47] on img at bounding box center [42, 44] width 55 height 26
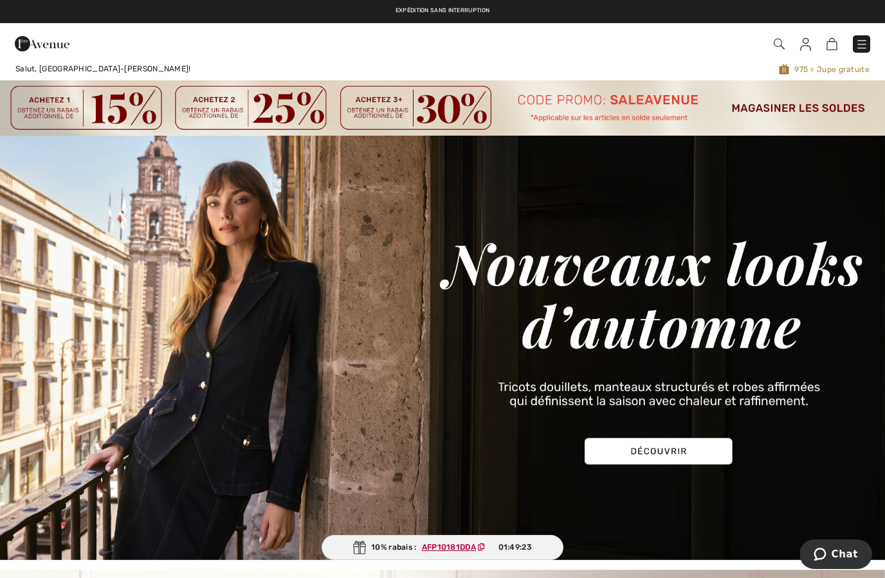
click at [810, 50] on img at bounding box center [805, 44] width 11 height 13
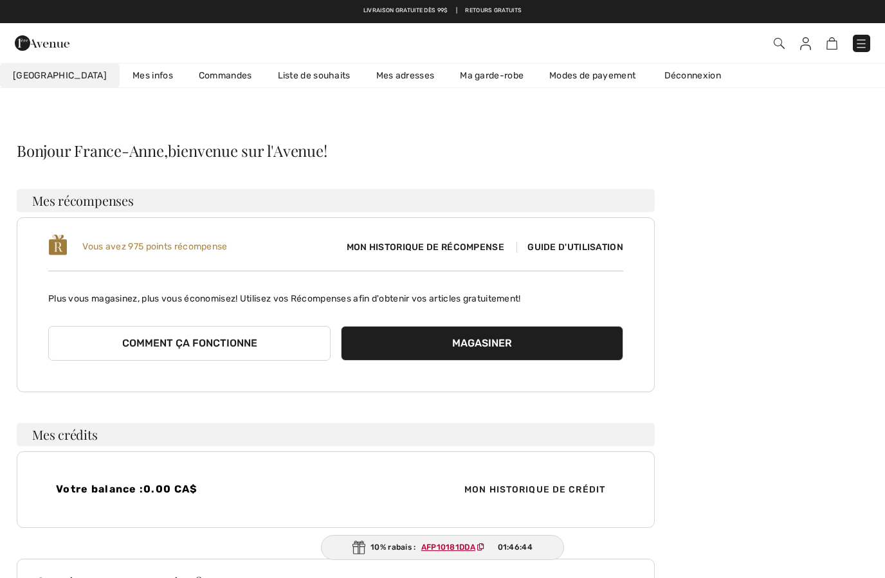
click at [783, 47] on img at bounding box center [779, 43] width 11 height 11
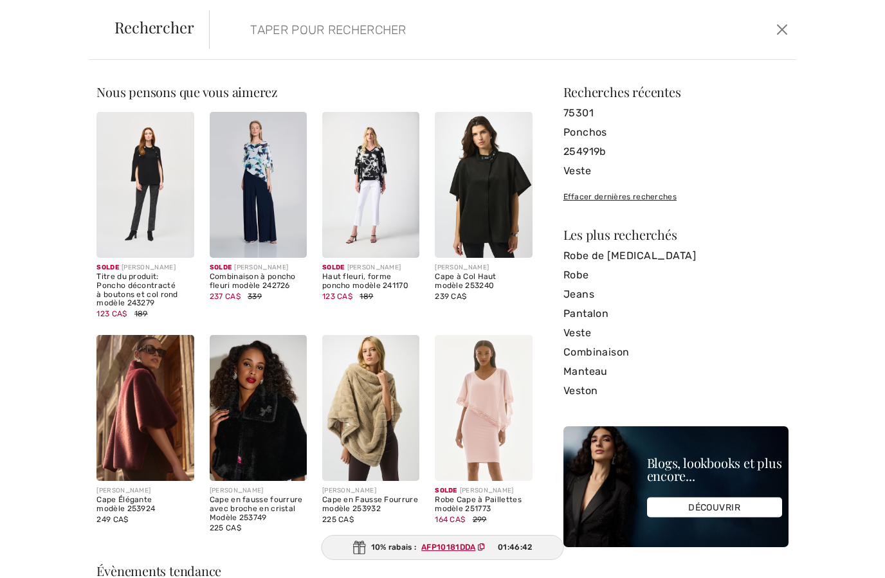
click at [432, 28] on input "search" at bounding box center [440, 29] width 399 height 39
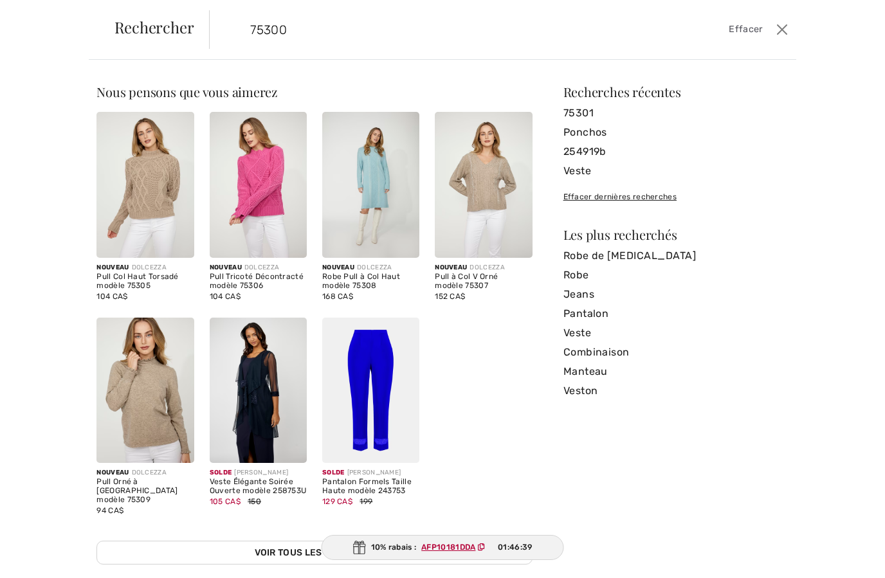
type input "75300"
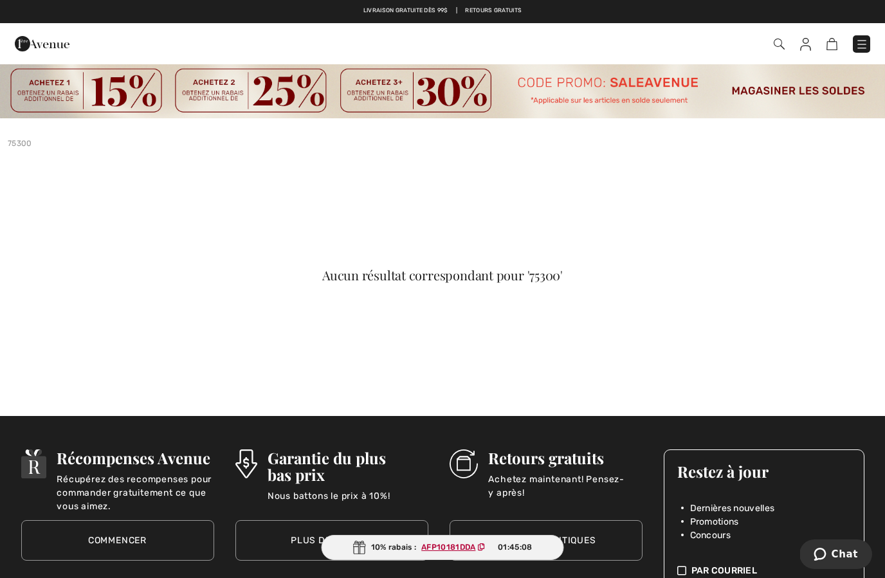
click at [775, 46] on img at bounding box center [779, 44] width 11 height 11
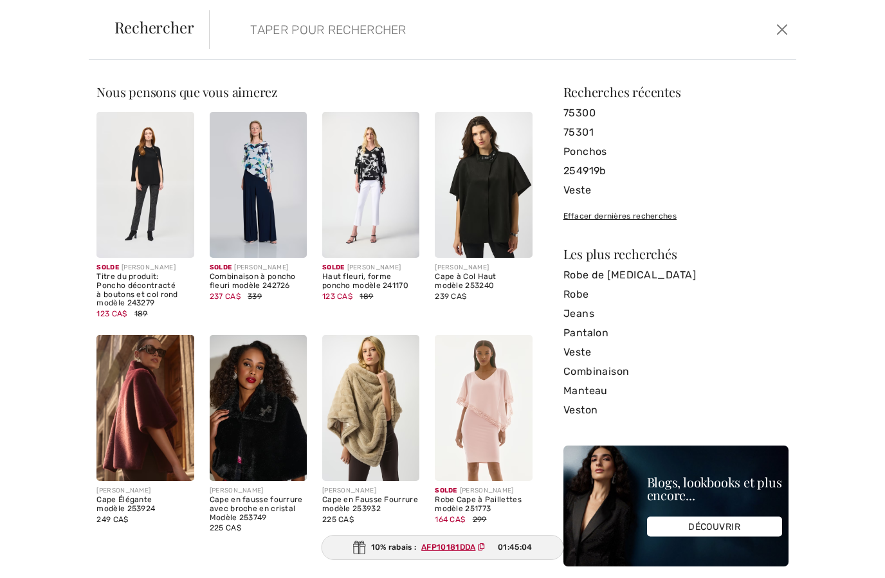
click at [351, 38] on input "search" at bounding box center [440, 29] width 399 height 39
type input "3"
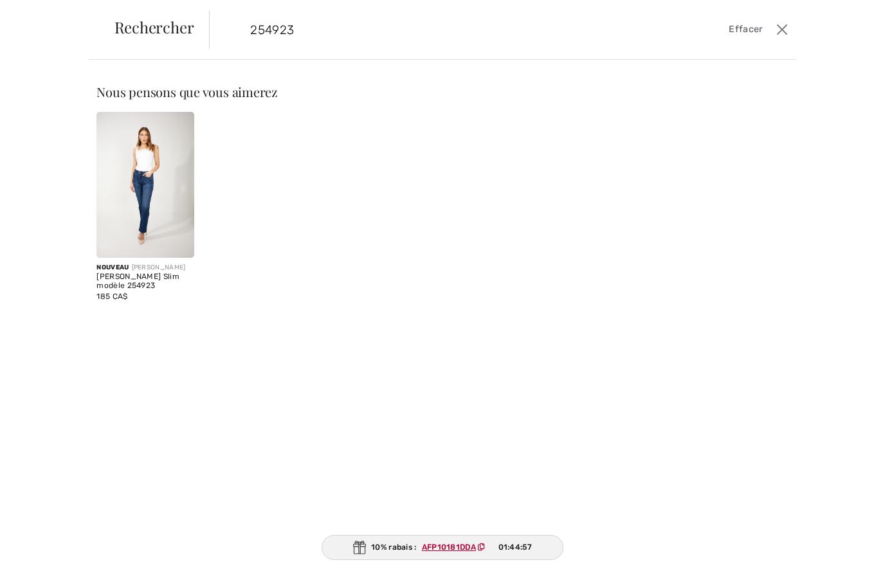
type input "254923"
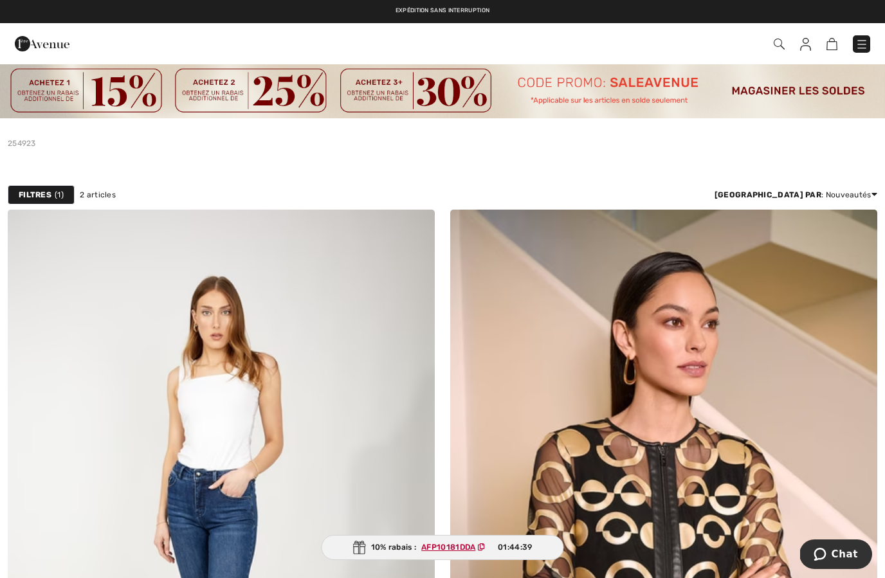
click at [860, 46] on img at bounding box center [862, 44] width 13 height 13
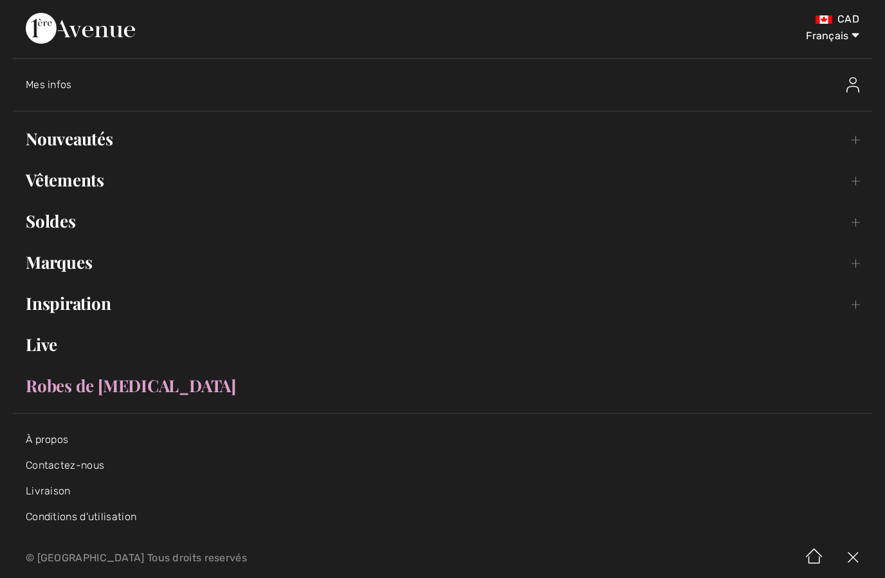
click at [72, 146] on link "Nouveautés Toggle submenu" at bounding box center [443, 139] width 860 height 28
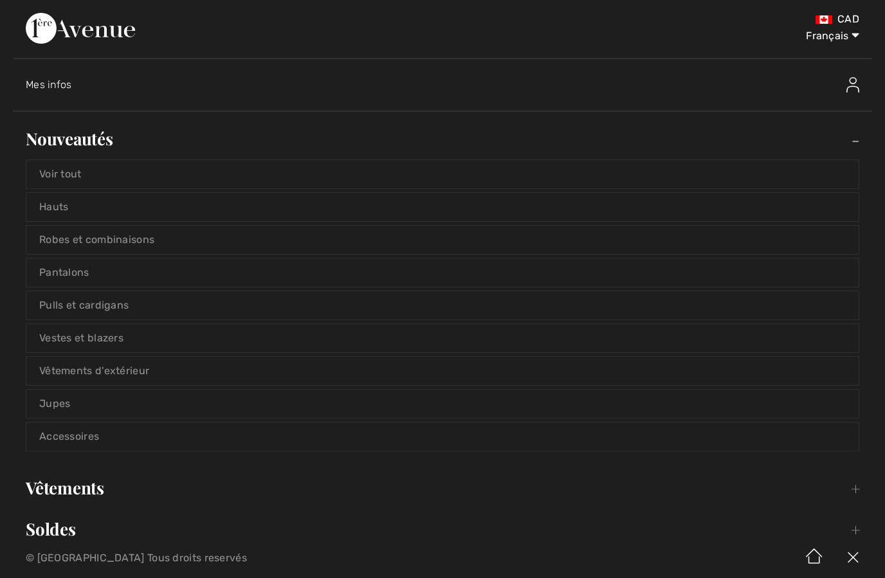
click at [80, 171] on link "Voir tout" at bounding box center [442, 174] width 833 height 28
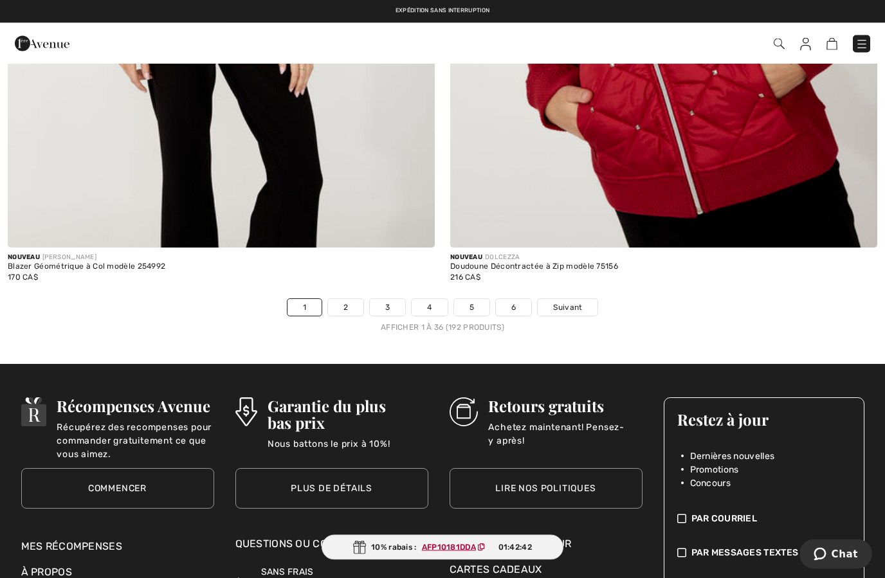
scroll to position [12641, 0]
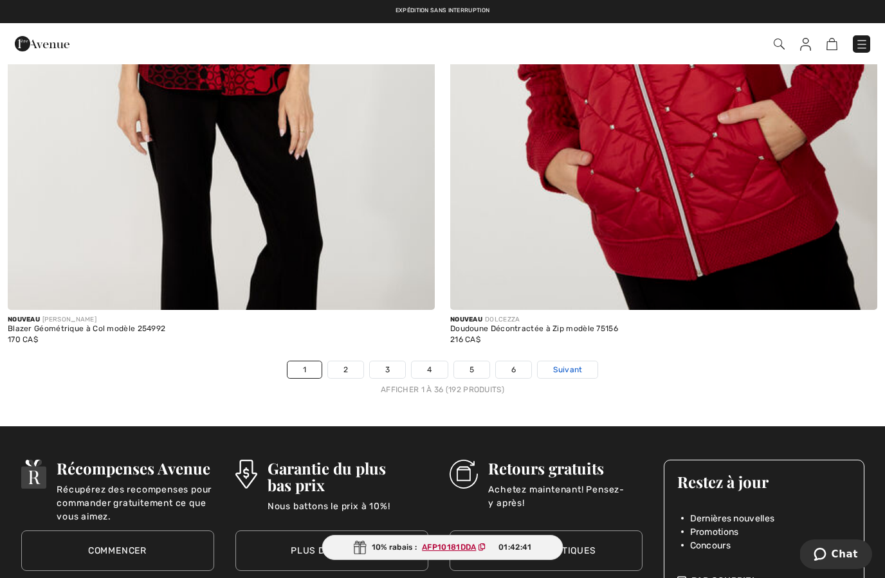
click at [587, 362] on link "Suivant" at bounding box center [568, 370] width 60 height 17
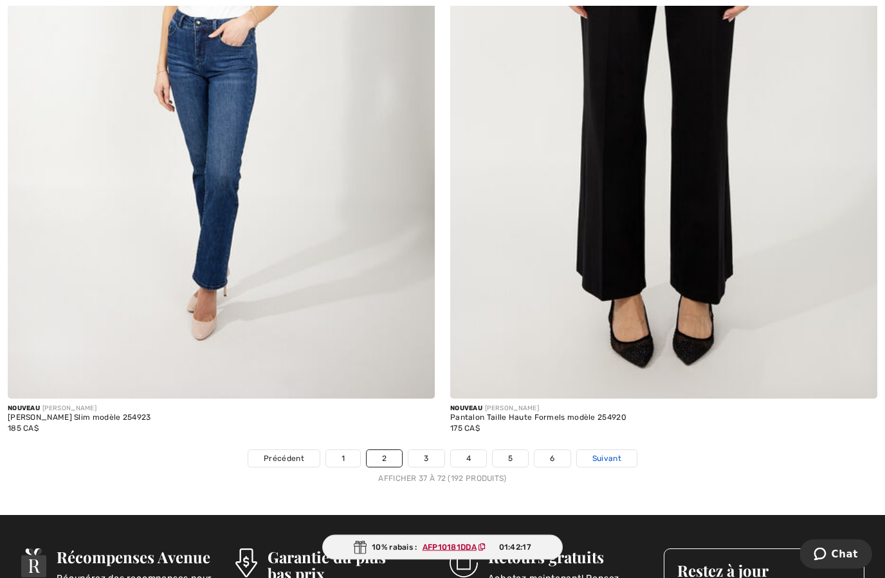
scroll to position [12553, 0]
click at [618, 454] on span "Suivant" at bounding box center [607, 459] width 29 height 12
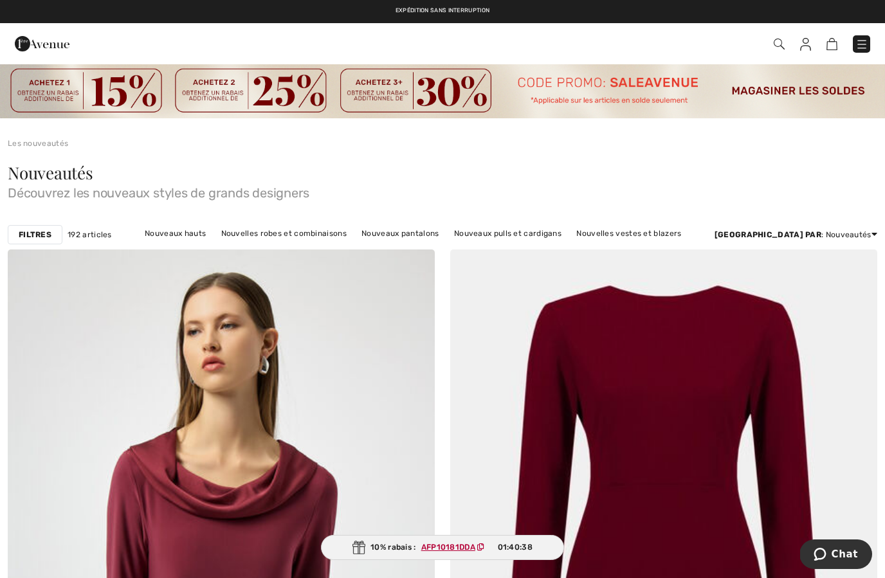
click at [810, 39] on img at bounding box center [805, 44] width 11 height 13
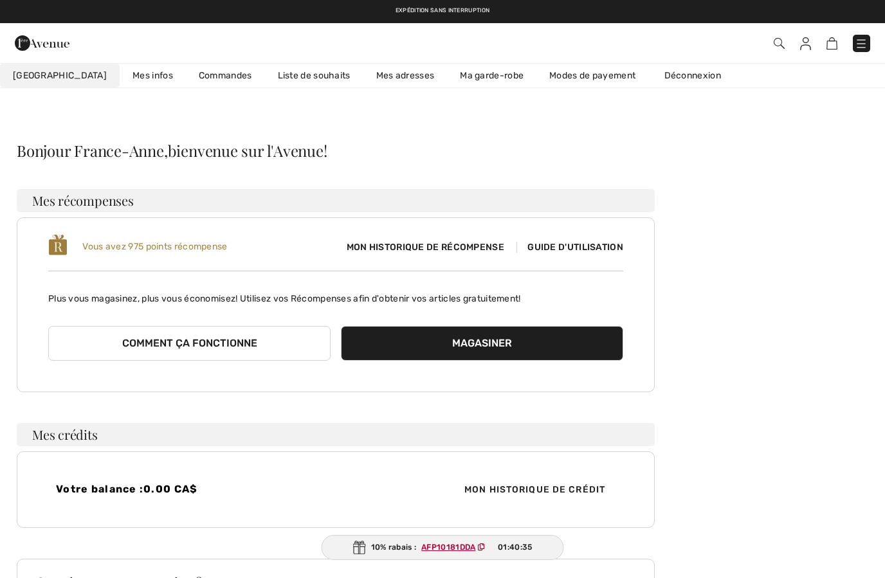
click at [810, 49] on img at bounding box center [805, 43] width 11 height 13
click at [201, 86] on link "Commandes" at bounding box center [225, 76] width 79 height 24
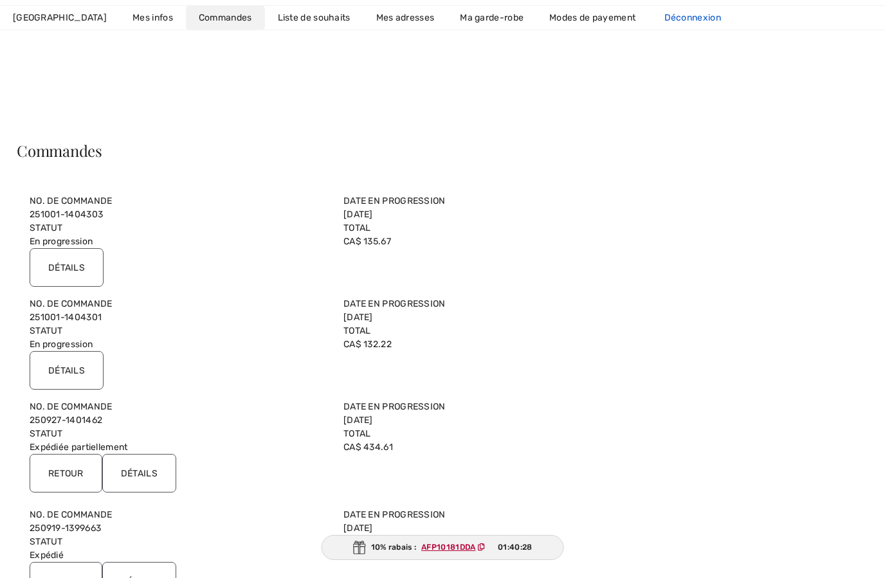
click at [672, 27] on link "Déconnexion" at bounding box center [699, 18] width 95 height 24
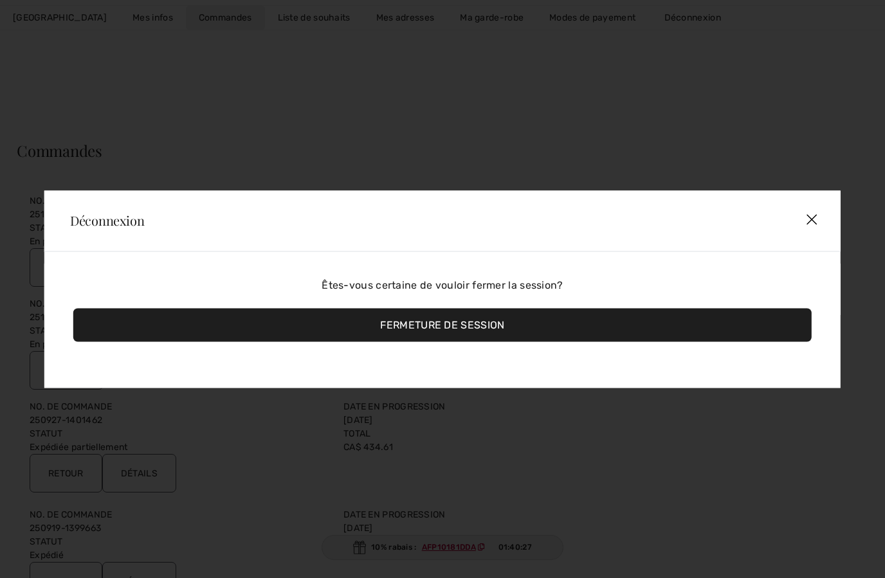
click at [500, 331] on div "Fermeture de session" at bounding box center [442, 324] width 739 height 33
